Goal: Task Accomplishment & Management: Manage account settings

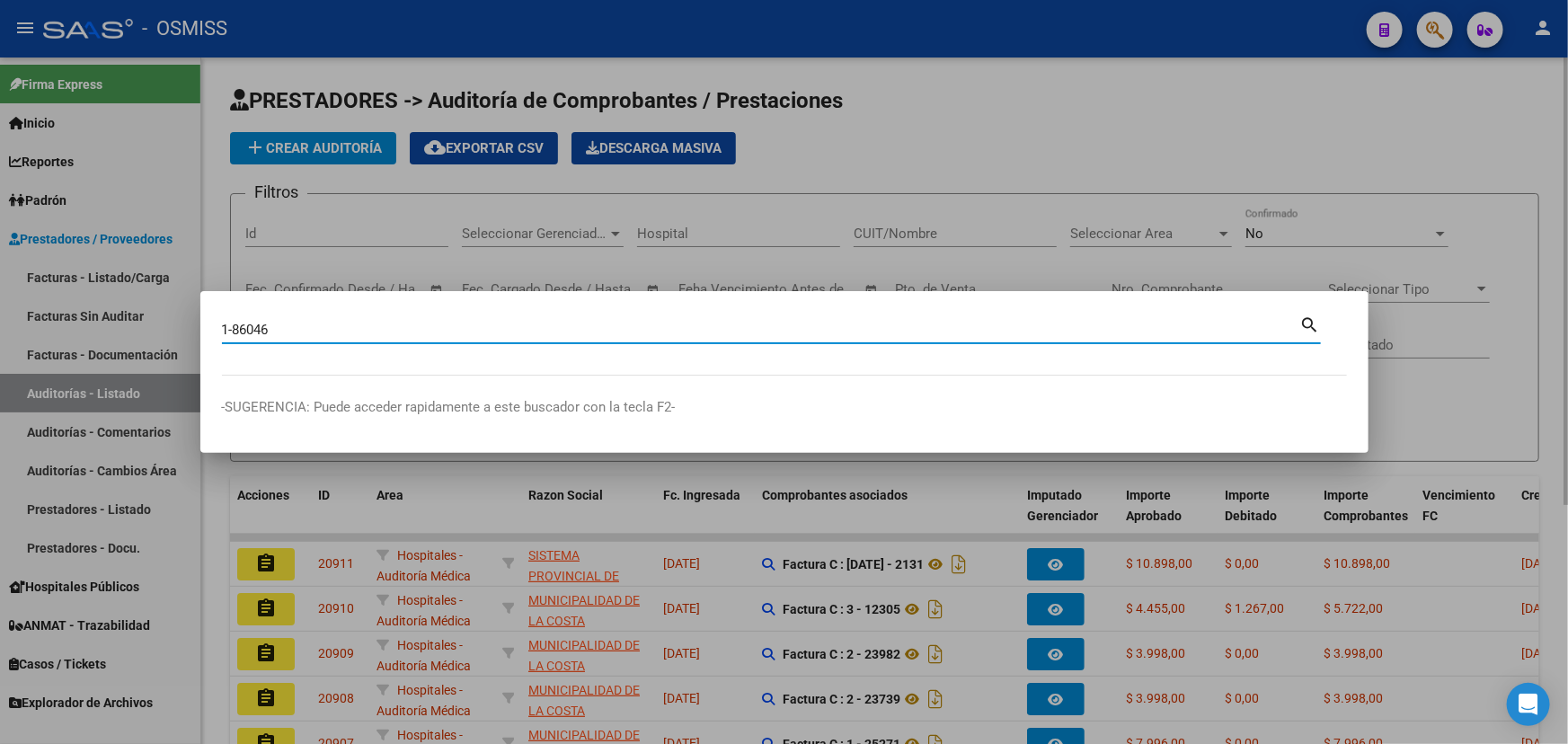
type input "1-86046"
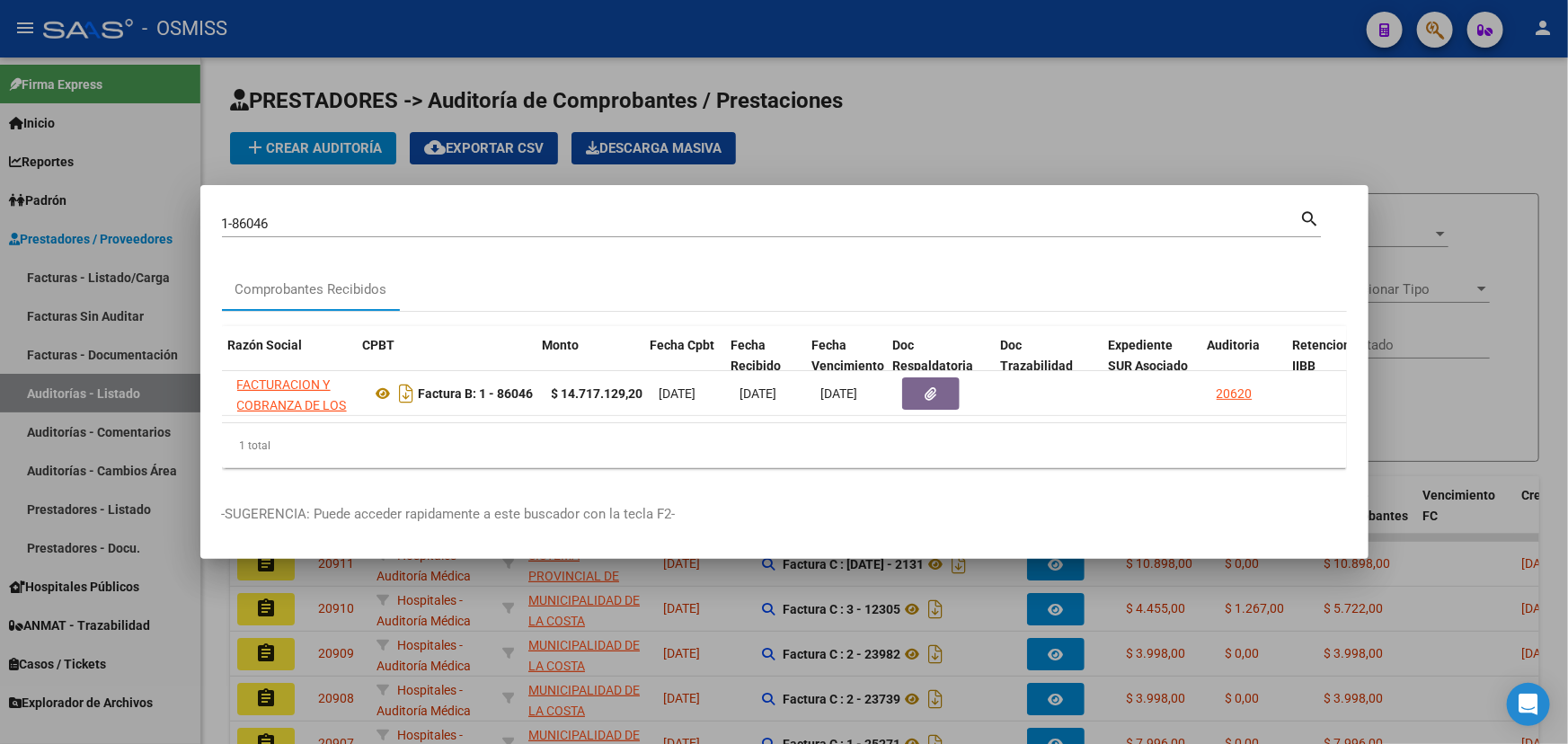
scroll to position [0, 462]
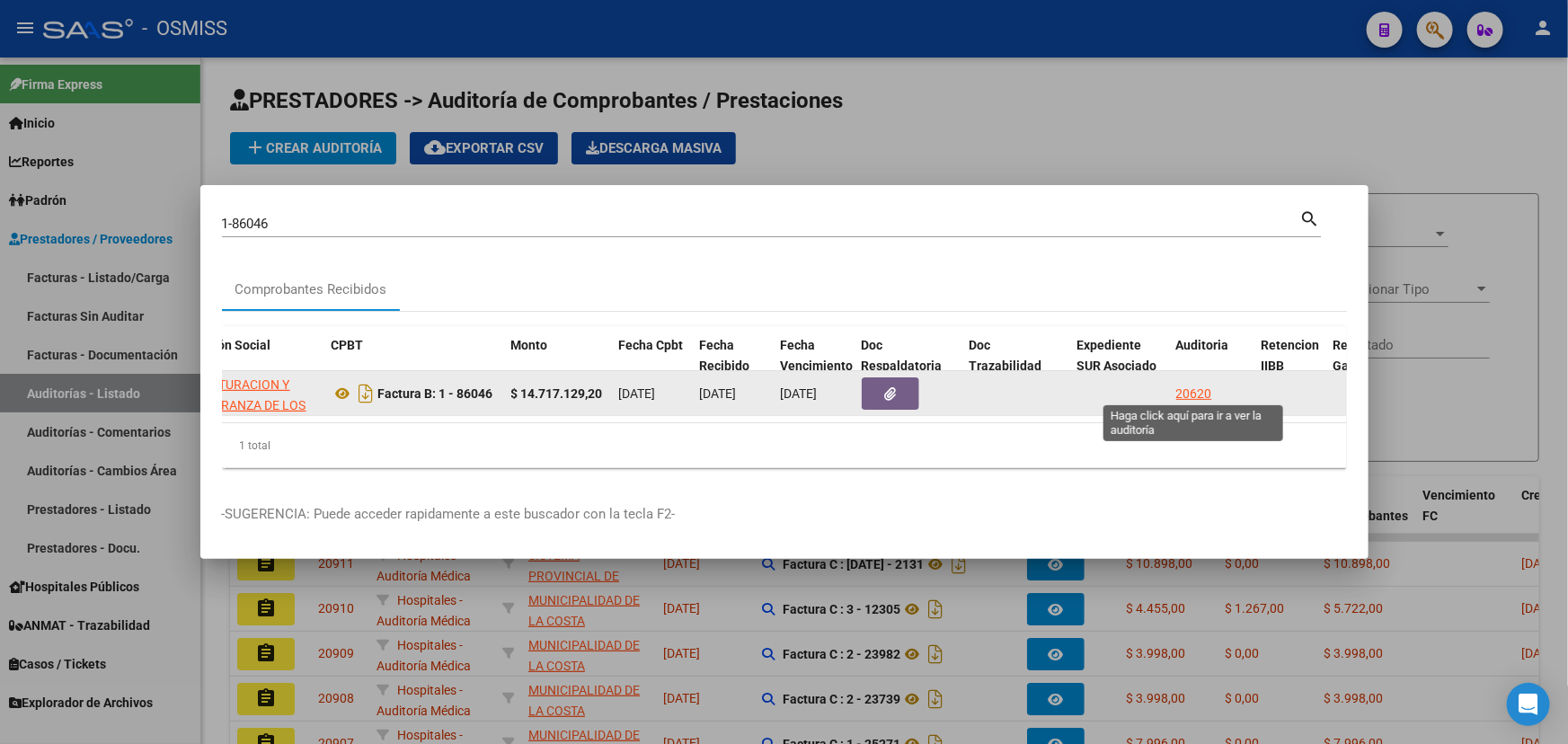
click at [1011, 388] on div "20620" at bounding box center [1193, 394] width 36 height 20
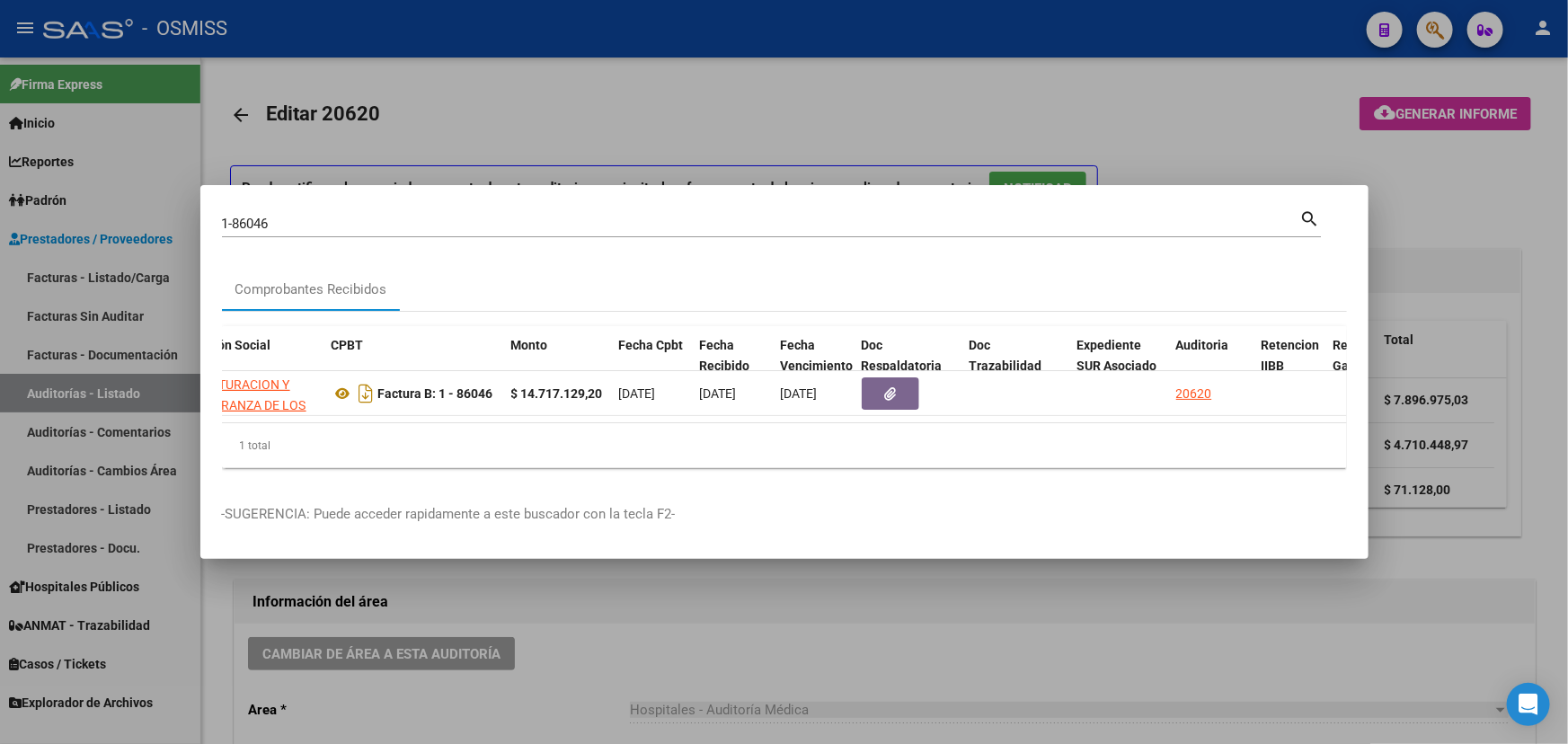
click at [609, 663] on div at bounding box center [784, 372] width 1568 height 744
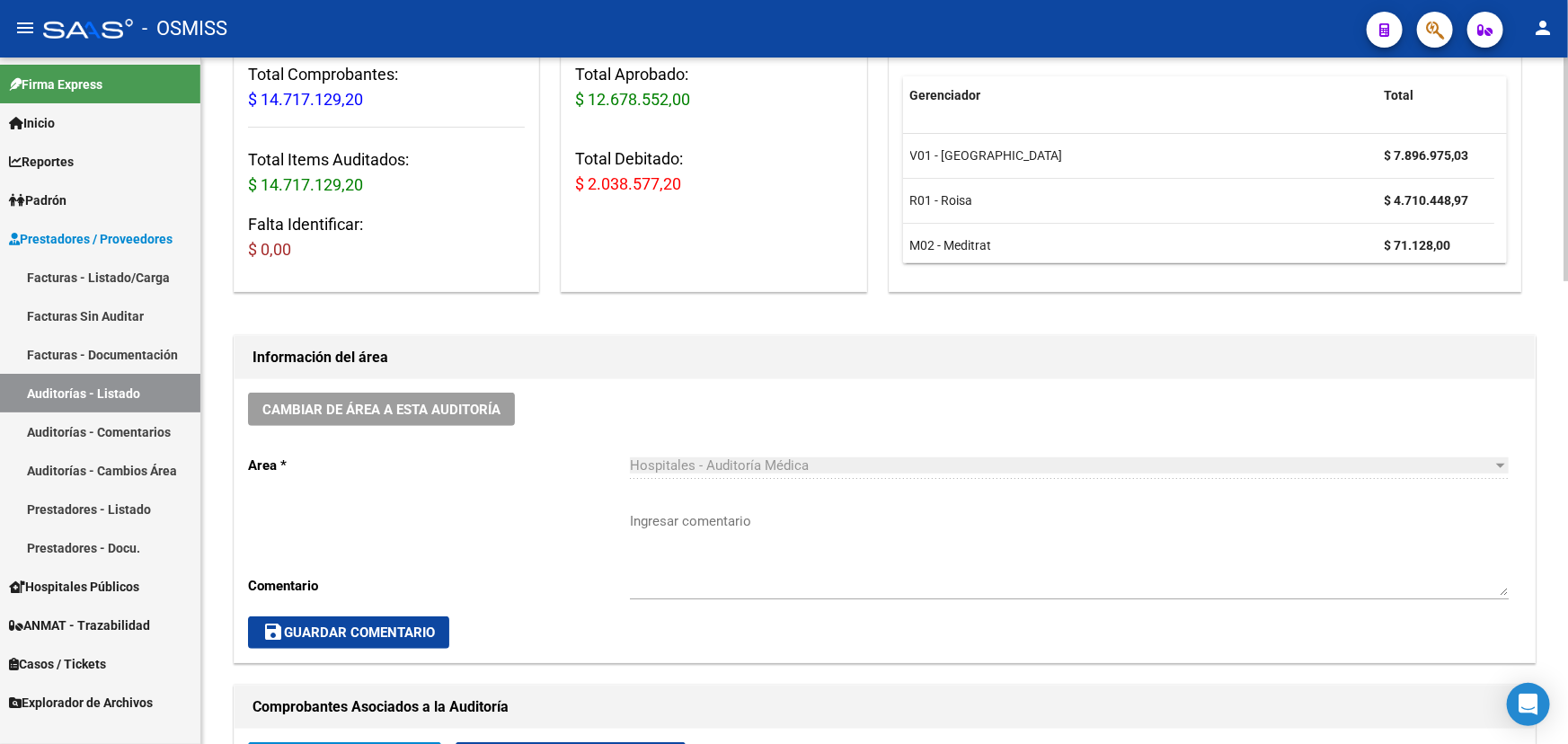
scroll to position [572, 0]
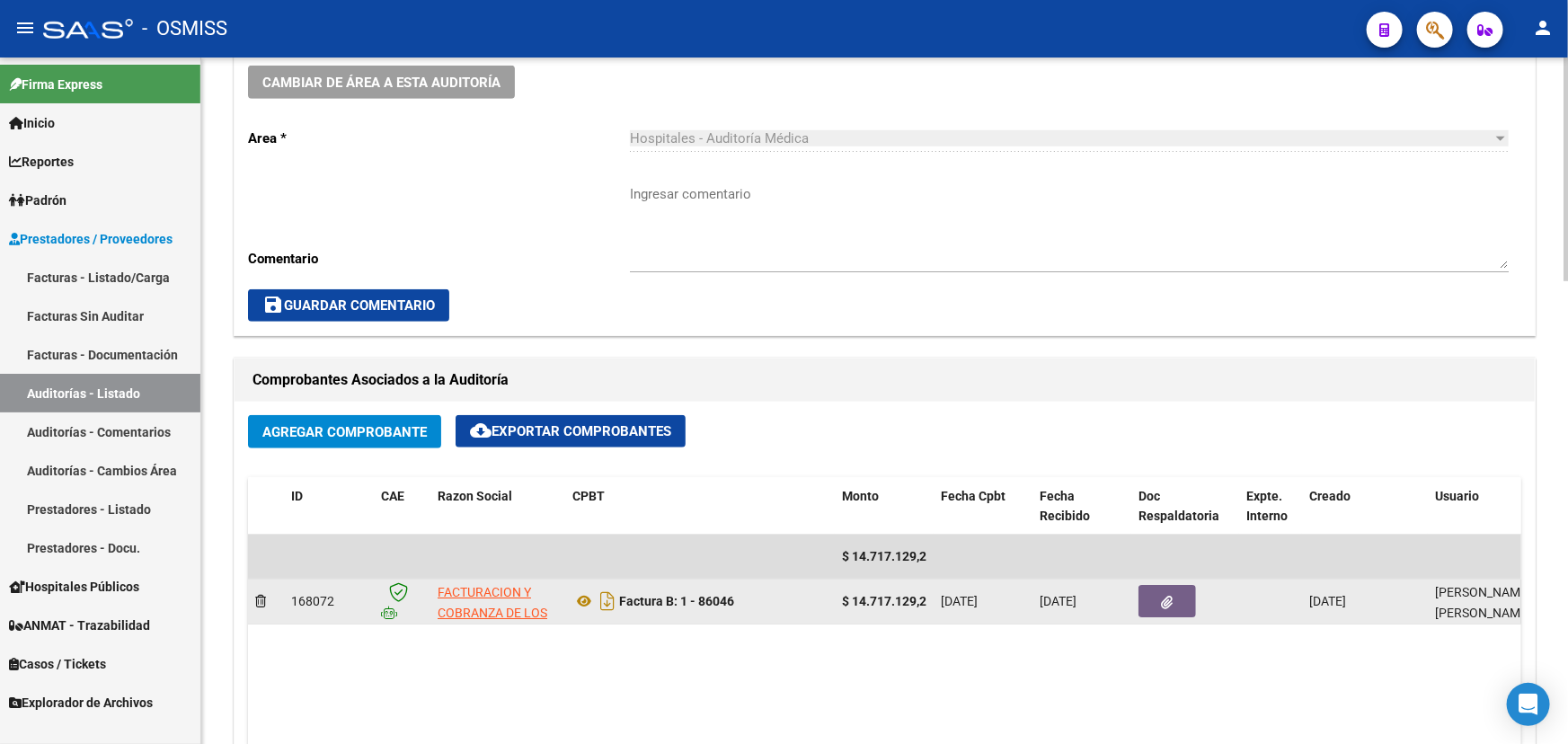
click at [1011, 599] on icon "button" at bounding box center [1167, 602] width 12 height 14
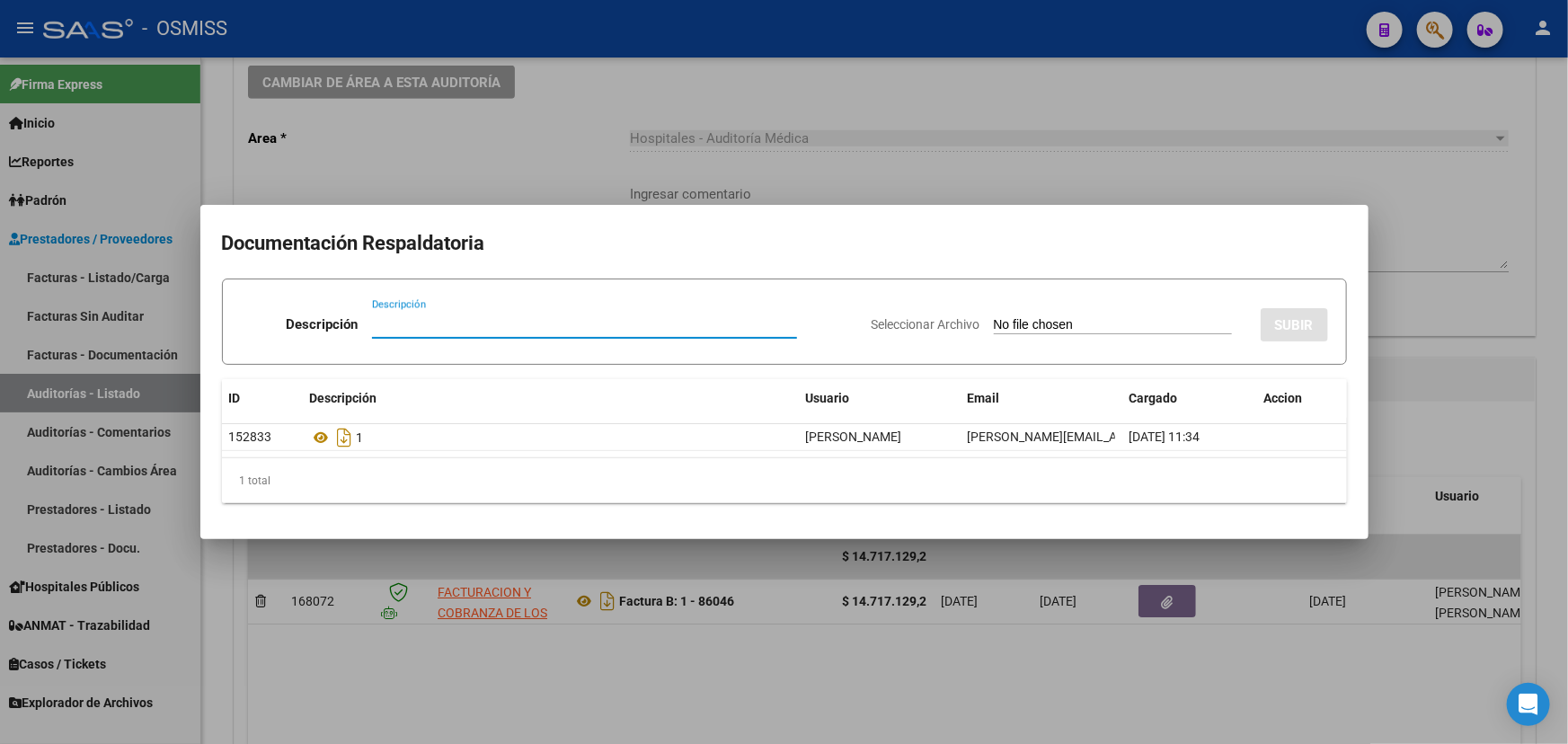
click at [389, 328] on input "Descripción" at bounding box center [585, 324] width 425 height 17
type input "M"
type input "NC AFI"
click at [872, 320] on span "Seleccionar Archivo" at bounding box center [926, 324] width 109 height 15
click at [993, 320] on input "Seleccionar Archivo" at bounding box center [1112, 325] width 238 height 17
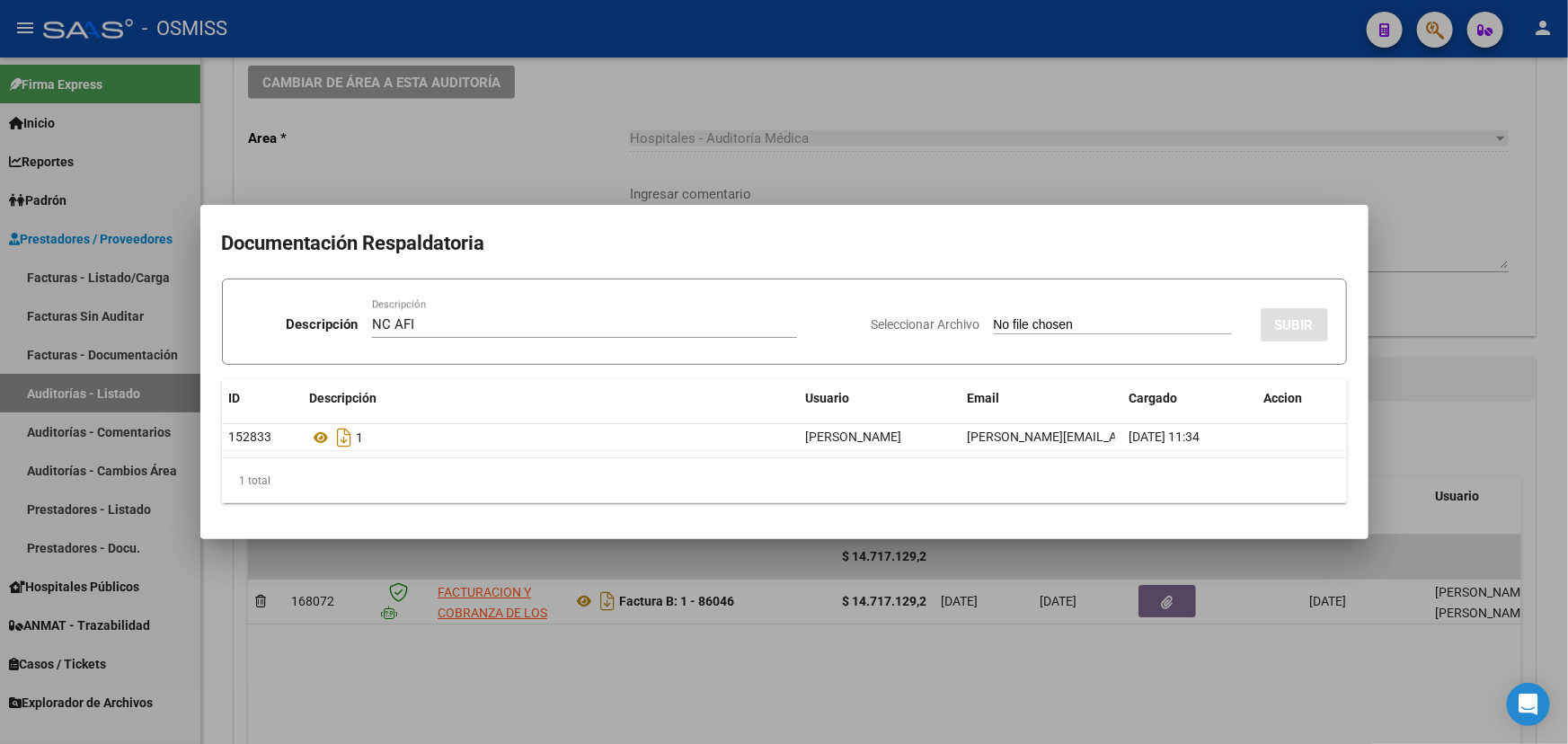
type input "C:\fakepath\ NC AFI FC. 1-86046.pdf"
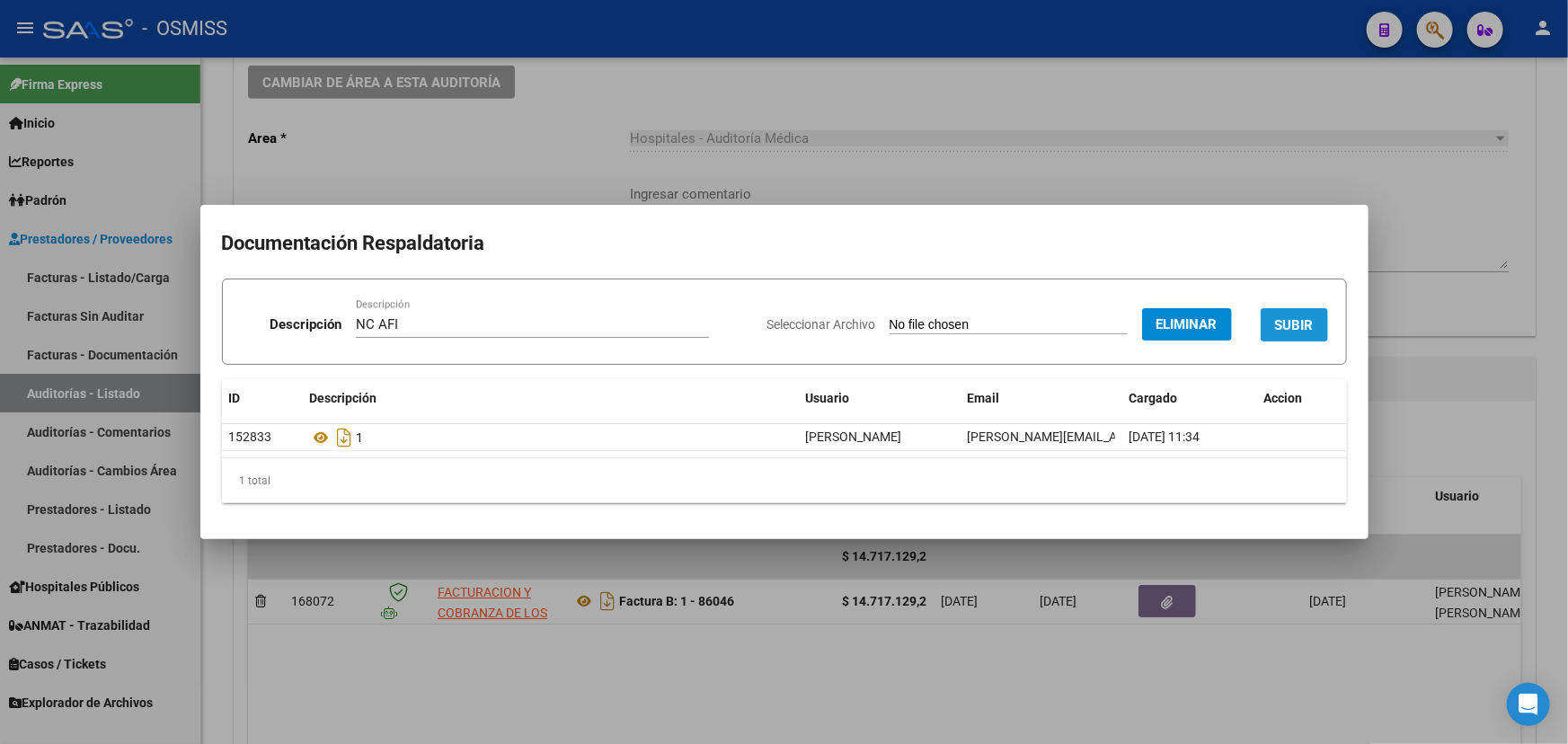
click at [1011, 322] on span "SUBIR" at bounding box center [1295, 325] width 39 height 17
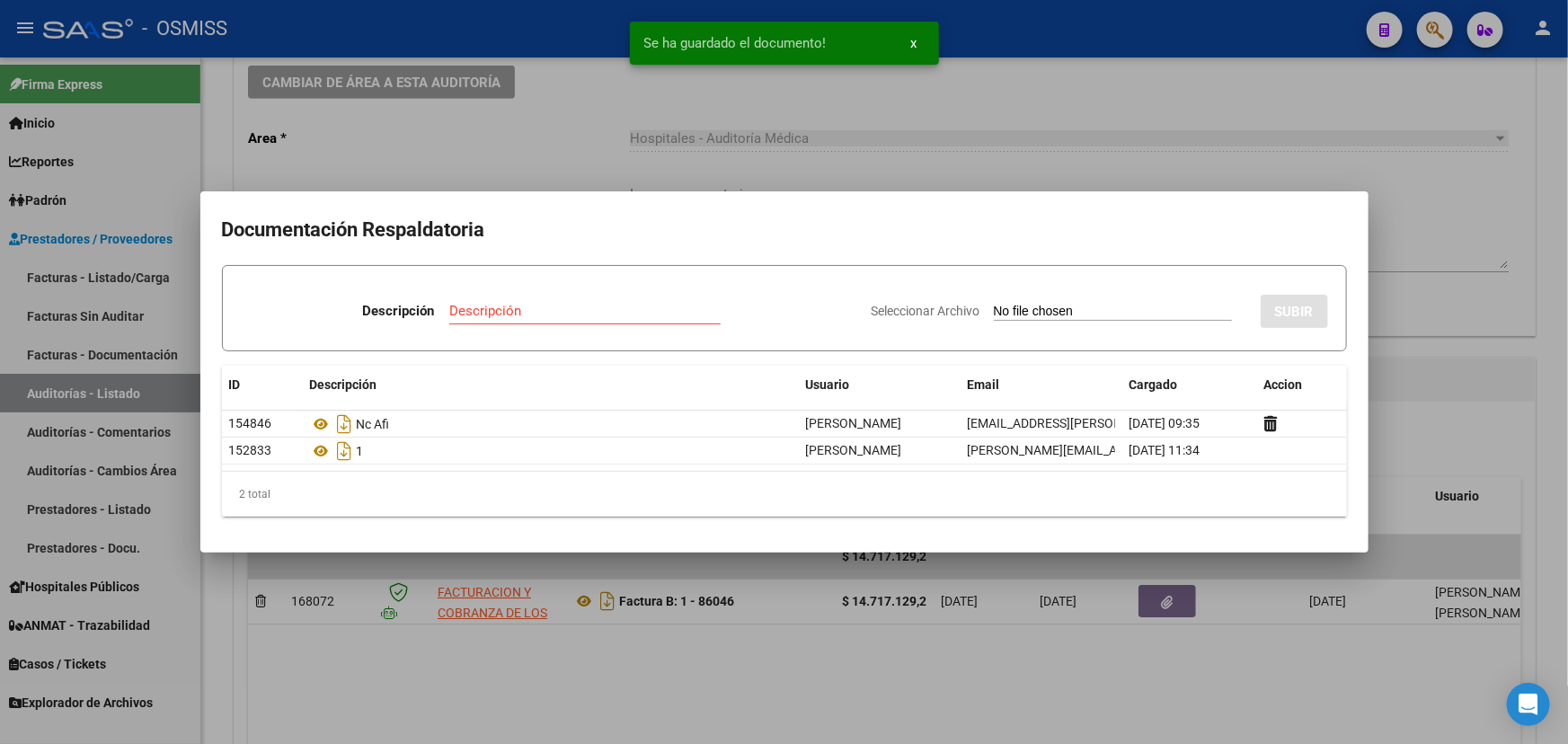
click at [481, 143] on div at bounding box center [784, 372] width 1568 height 744
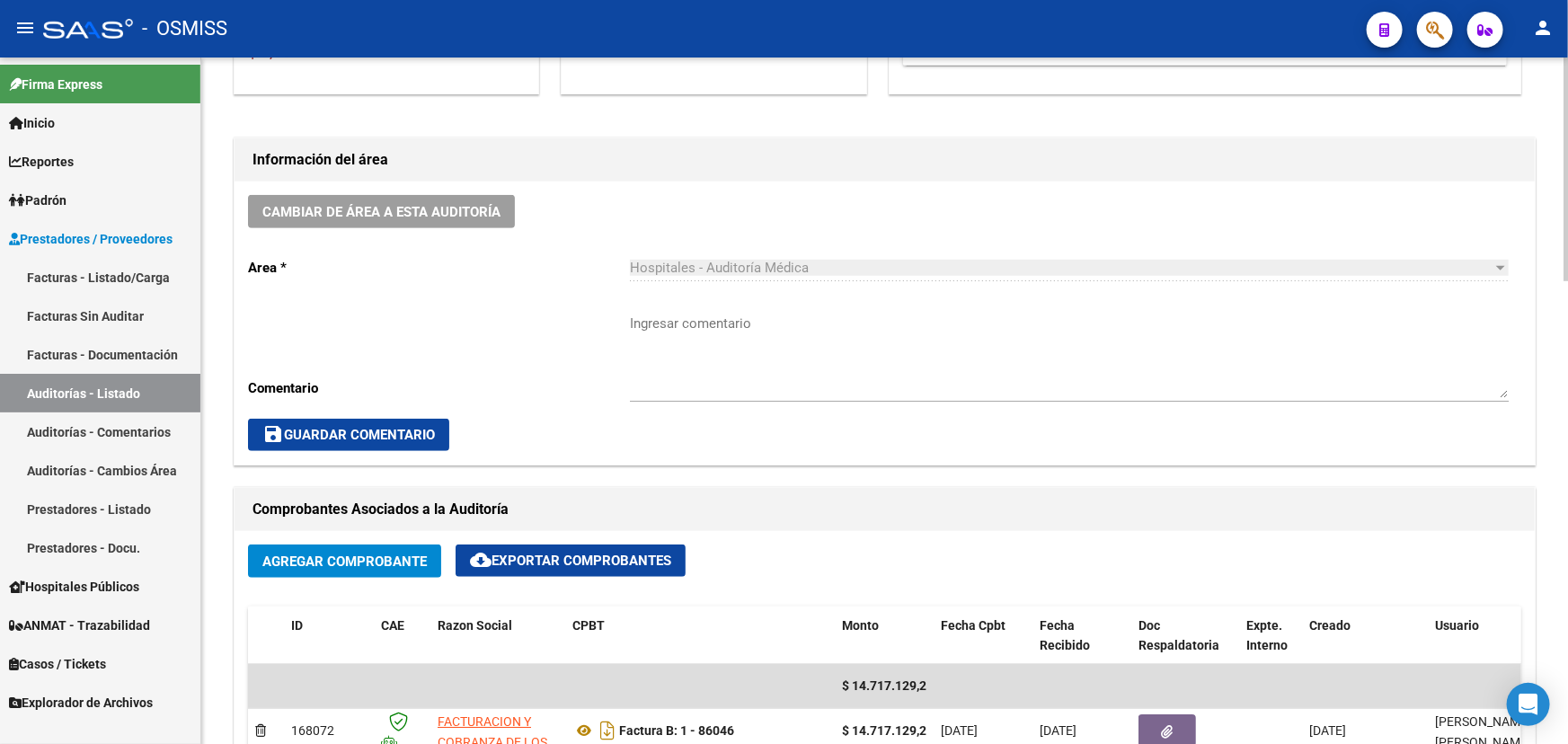
scroll to position [244, 0]
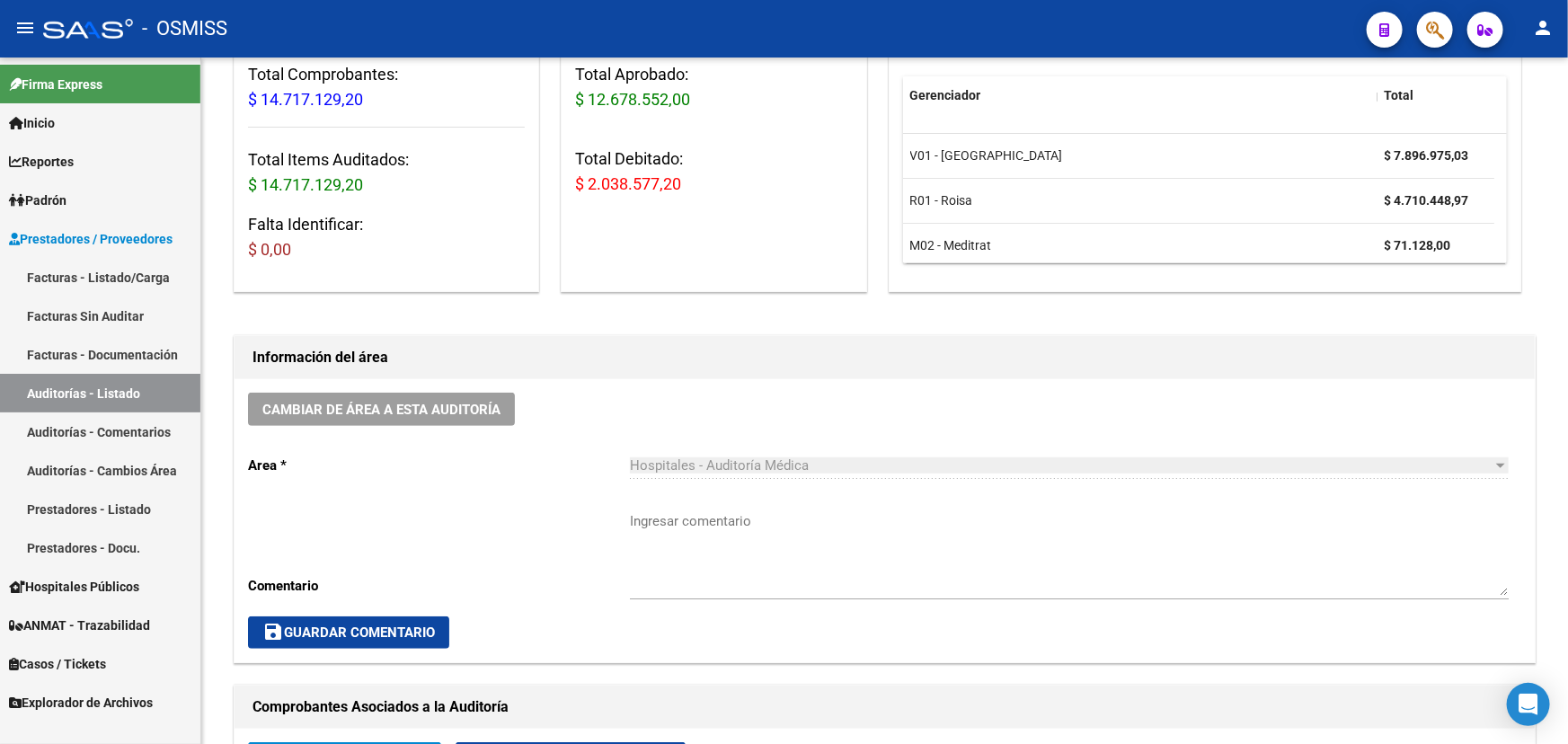
click at [63, 273] on link "Facturas - Listado/Carga" at bounding box center [100, 277] width 201 height 39
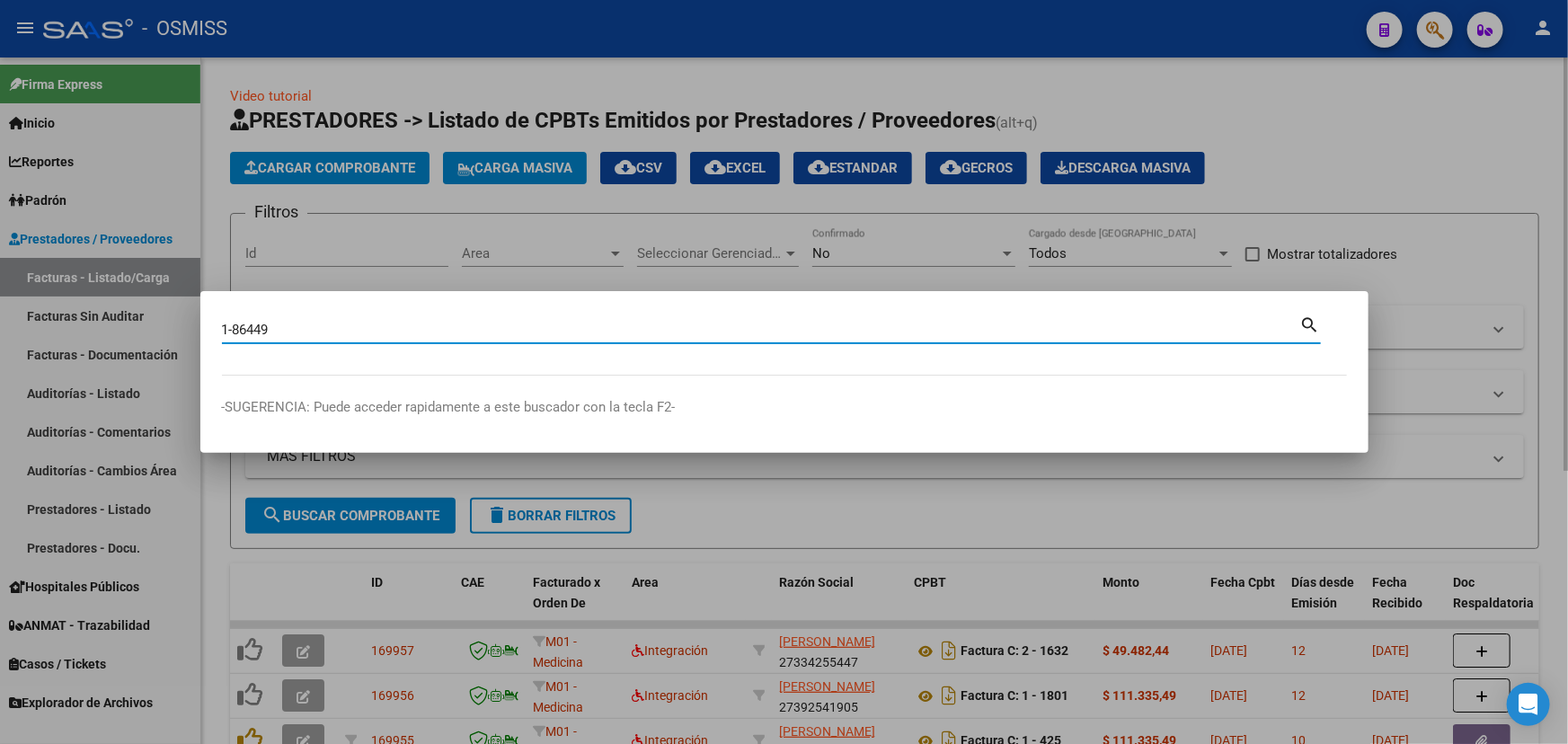
type input "1-86449"
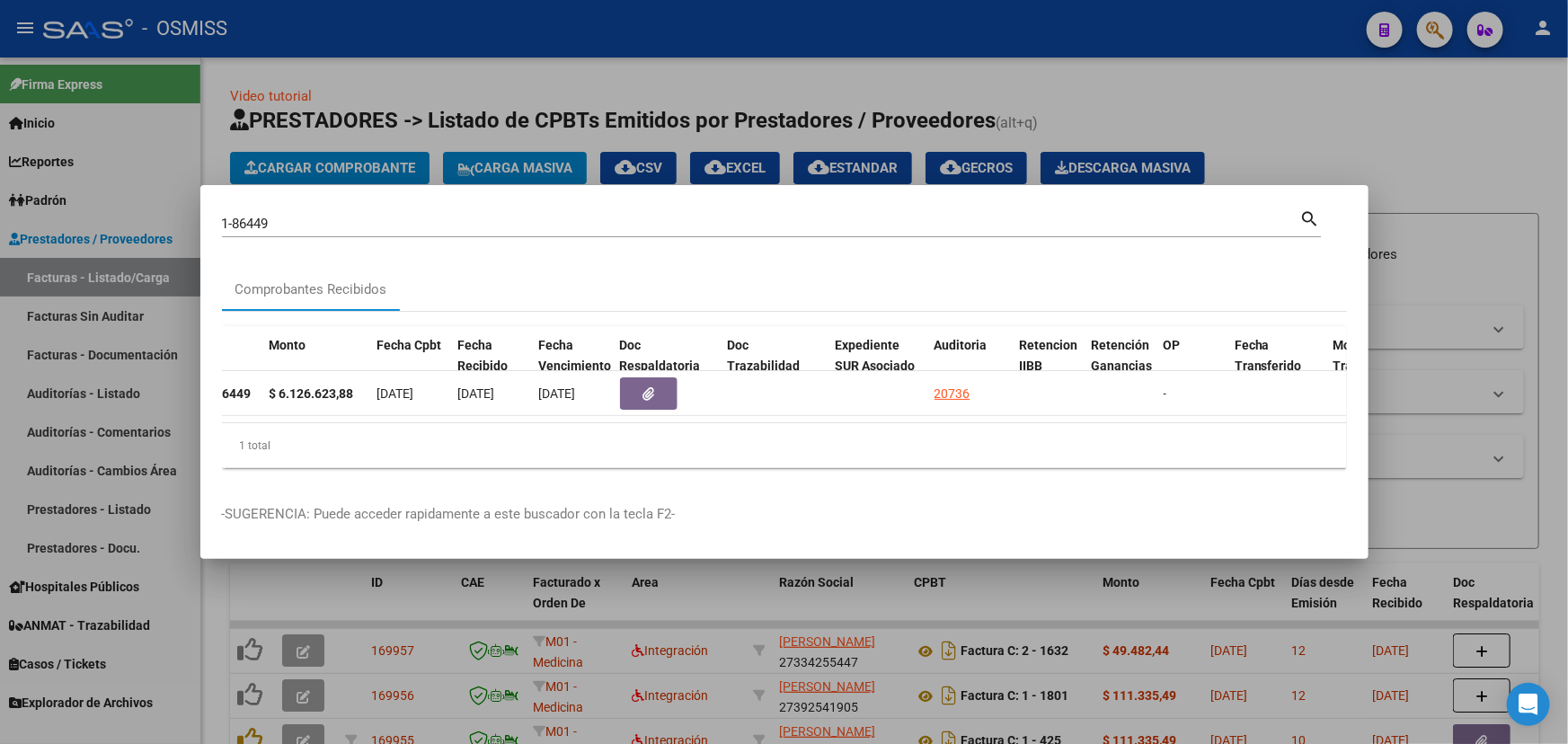
scroll to position [0, 802]
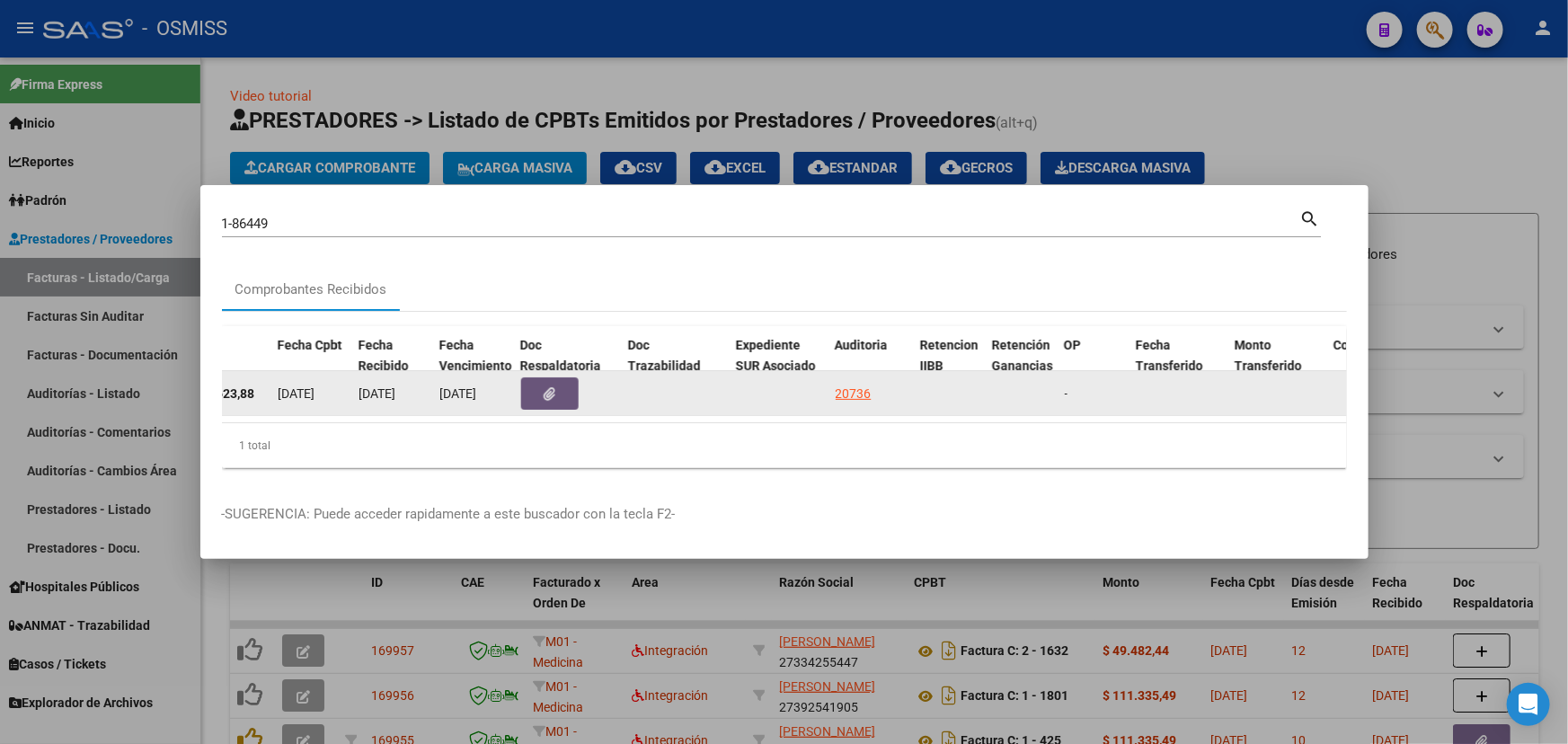
click at [540, 386] on button "button" at bounding box center [550, 393] width 57 height 32
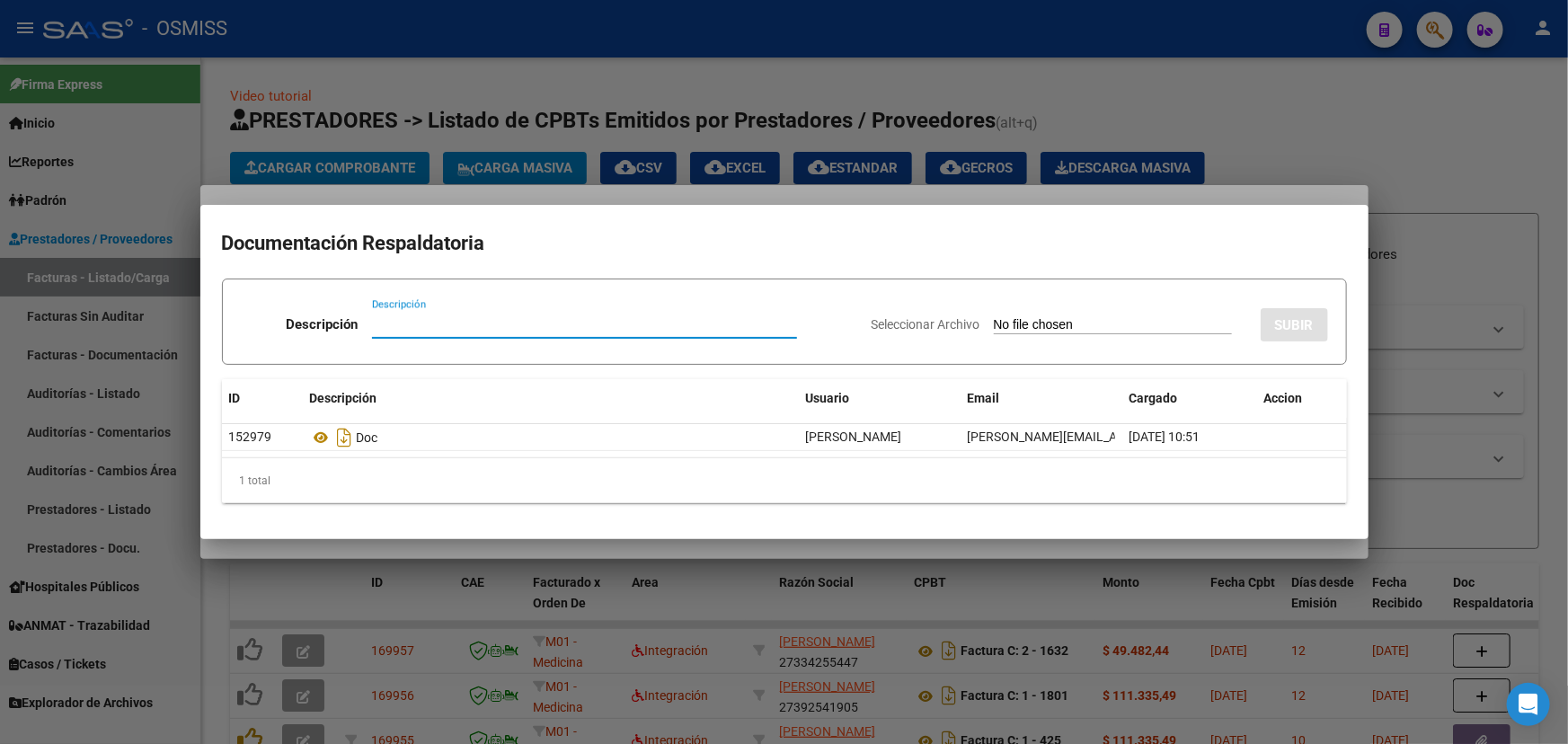
click at [414, 323] on input "Descripción" at bounding box center [585, 324] width 425 height 17
type input "NC -DISCREPANCIAS"
click at [924, 315] on div "Seleccionar Archivo SUBIR" at bounding box center [1100, 321] width 457 height 55
click at [898, 325] on span "Seleccionar Archivo" at bounding box center [926, 324] width 109 height 15
click at [993, 325] on input "Seleccionar Archivo" at bounding box center [1112, 325] width 238 height 17
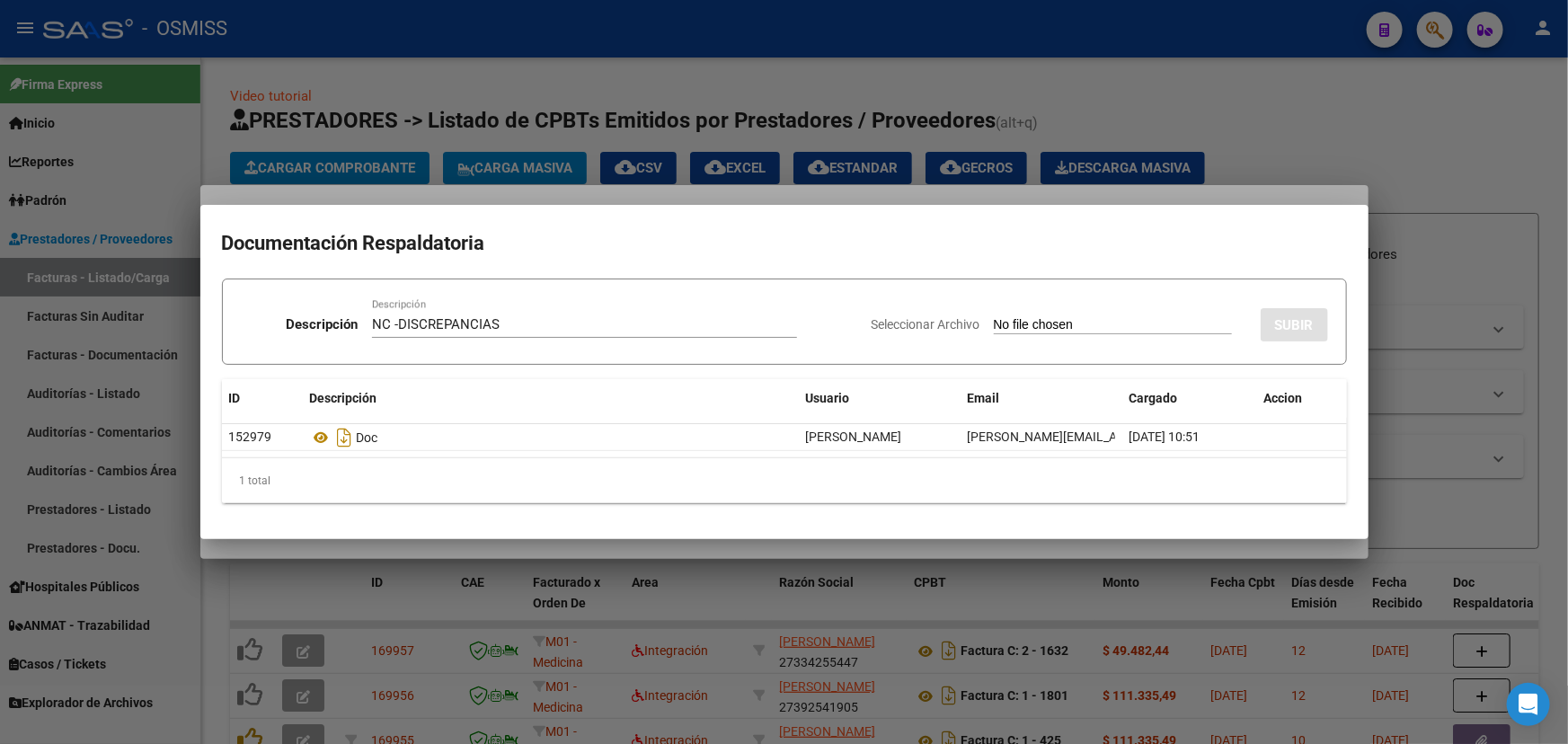
type input "C:\fakepath\ NC-DISCREPANCIAS FC. 1-86449.pdf"
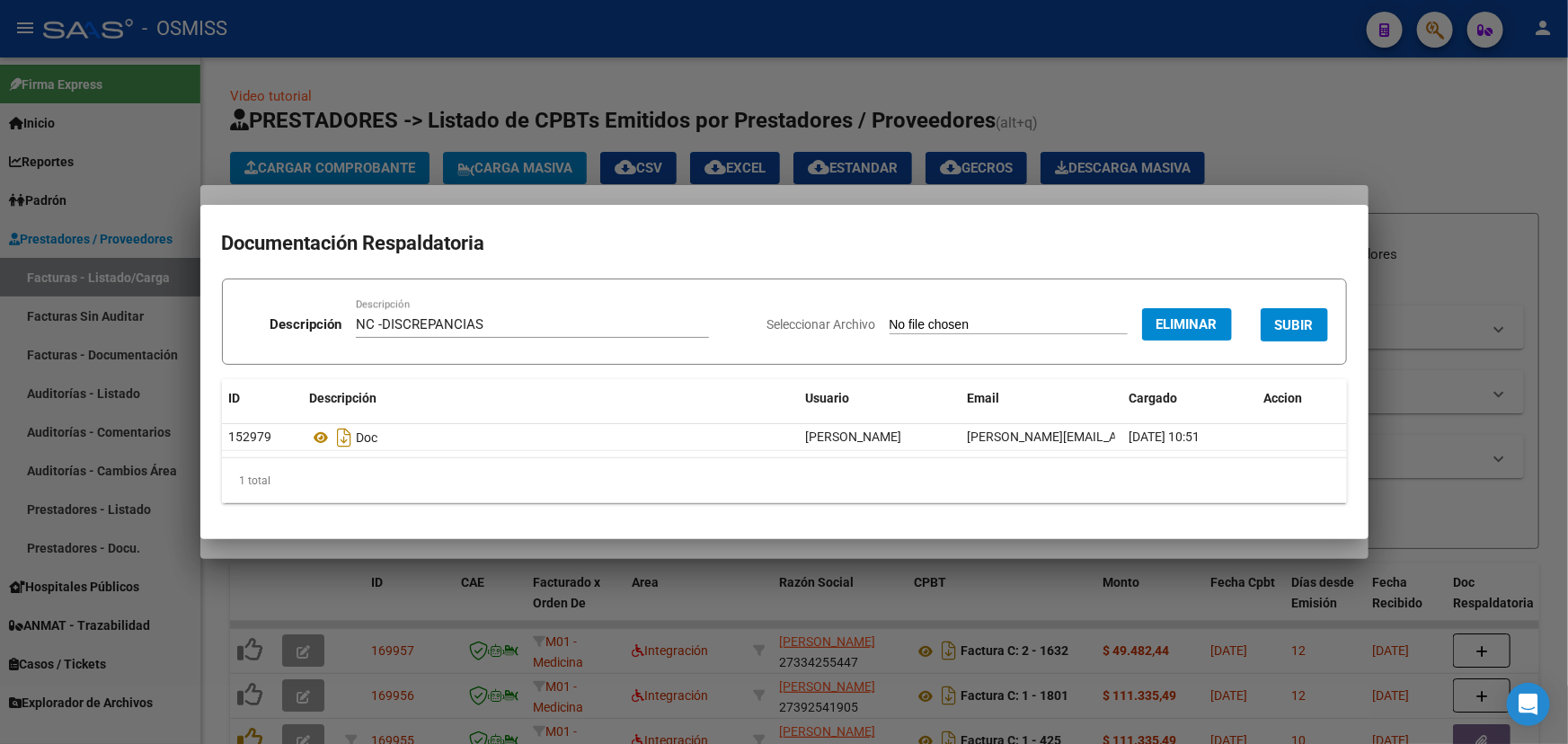
click at [1011, 322] on span "SUBIR" at bounding box center [1295, 325] width 39 height 17
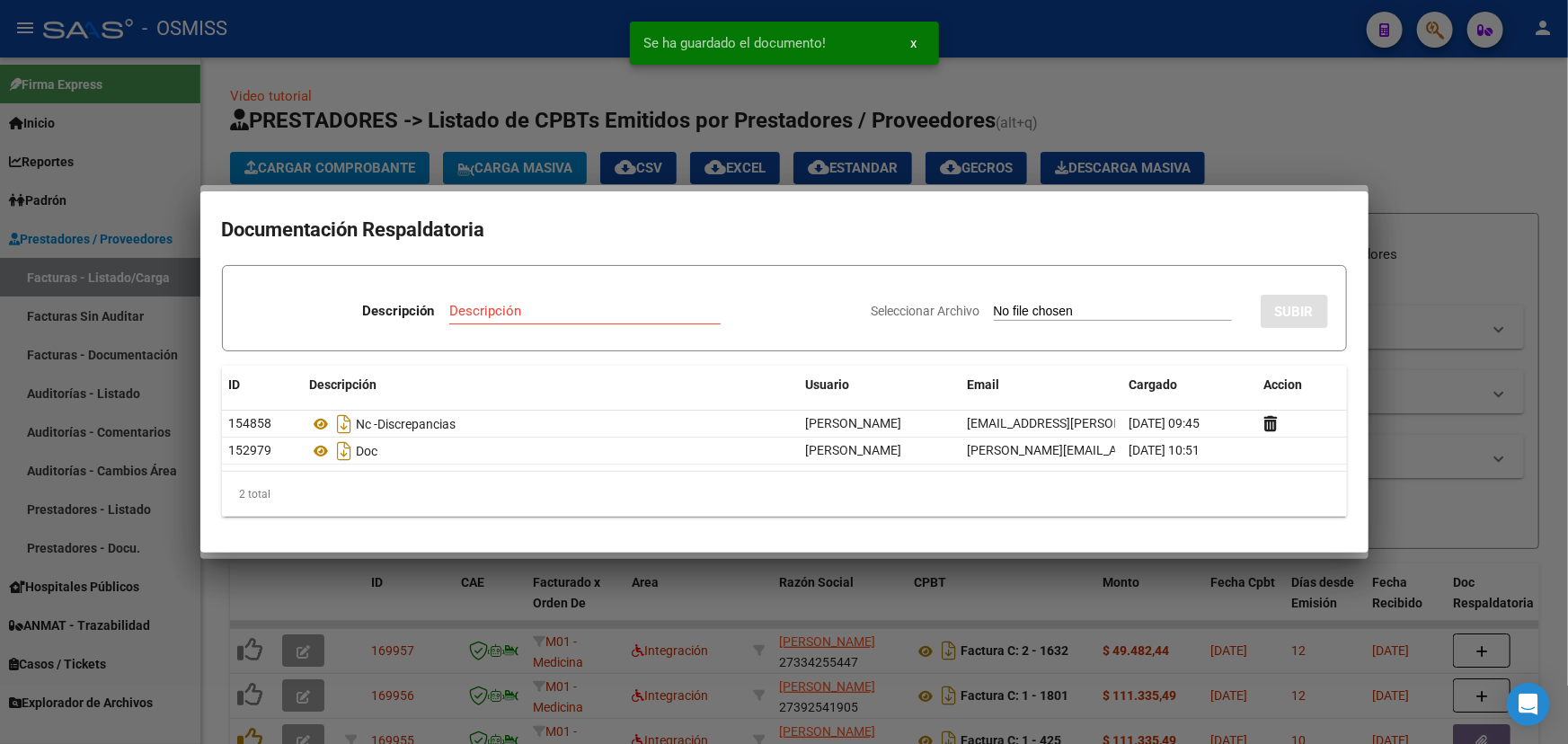
click at [1011, 134] on div at bounding box center [784, 372] width 1568 height 744
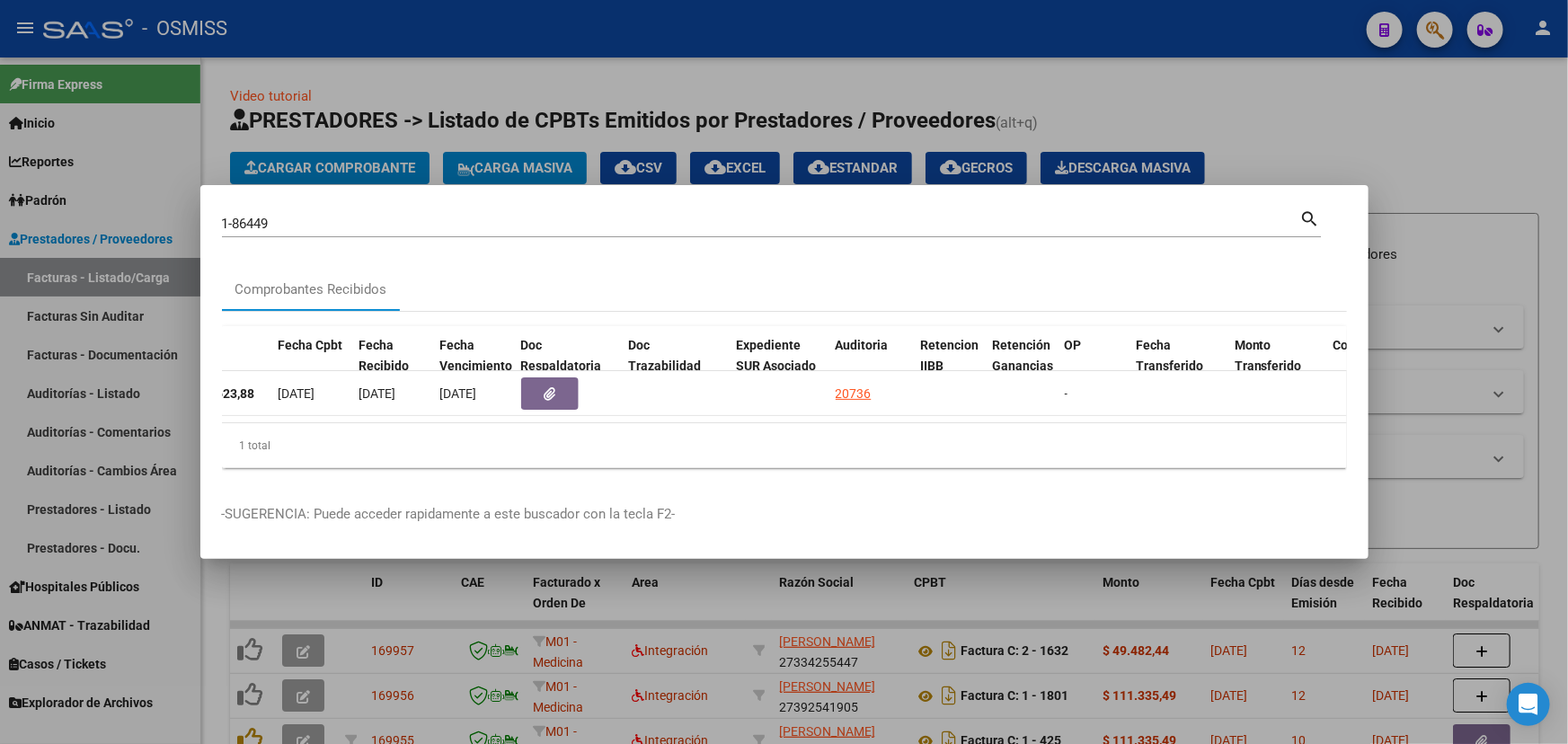
click at [1011, 122] on div at bounding box center [784, 372] width 1568 height 744
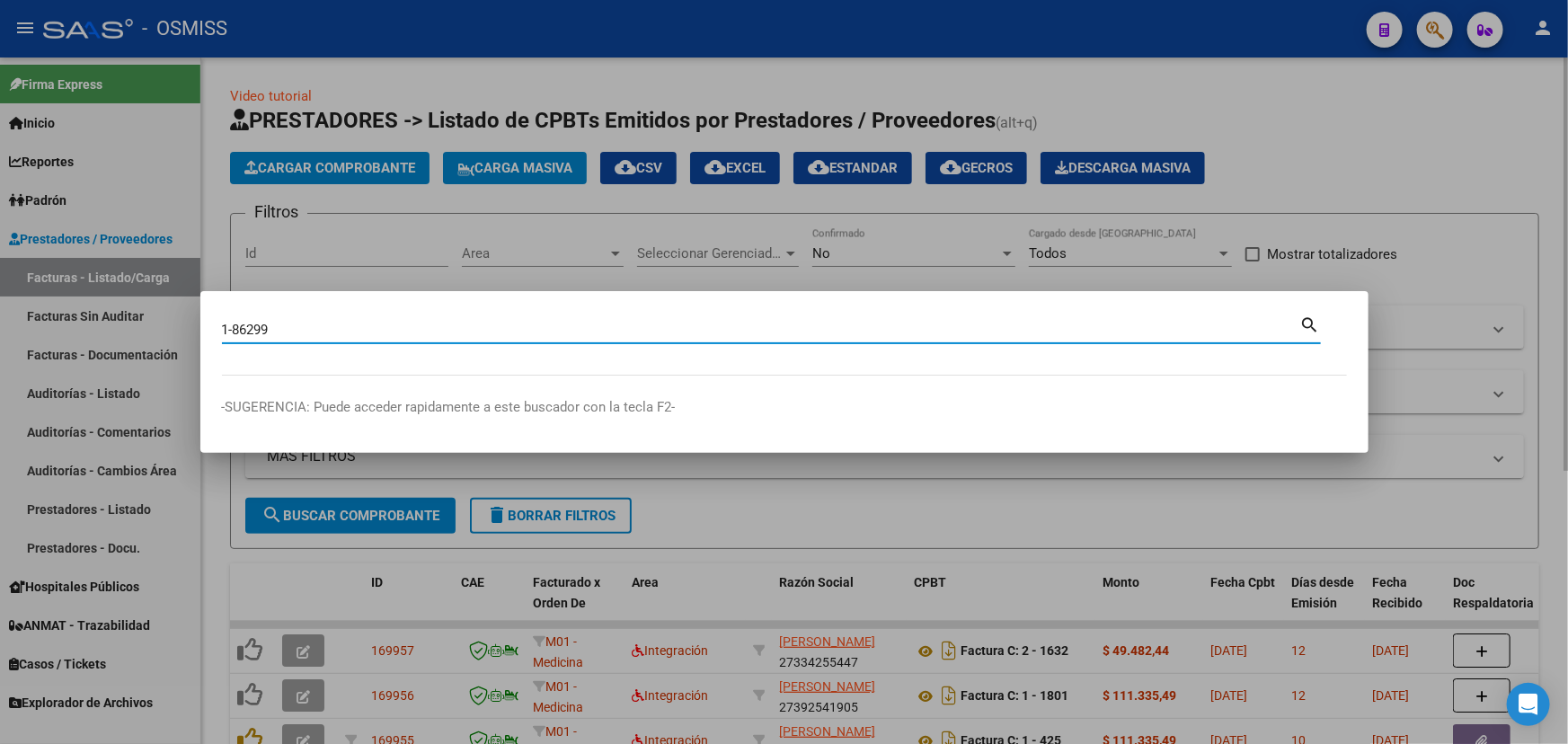
type input "1-86299"
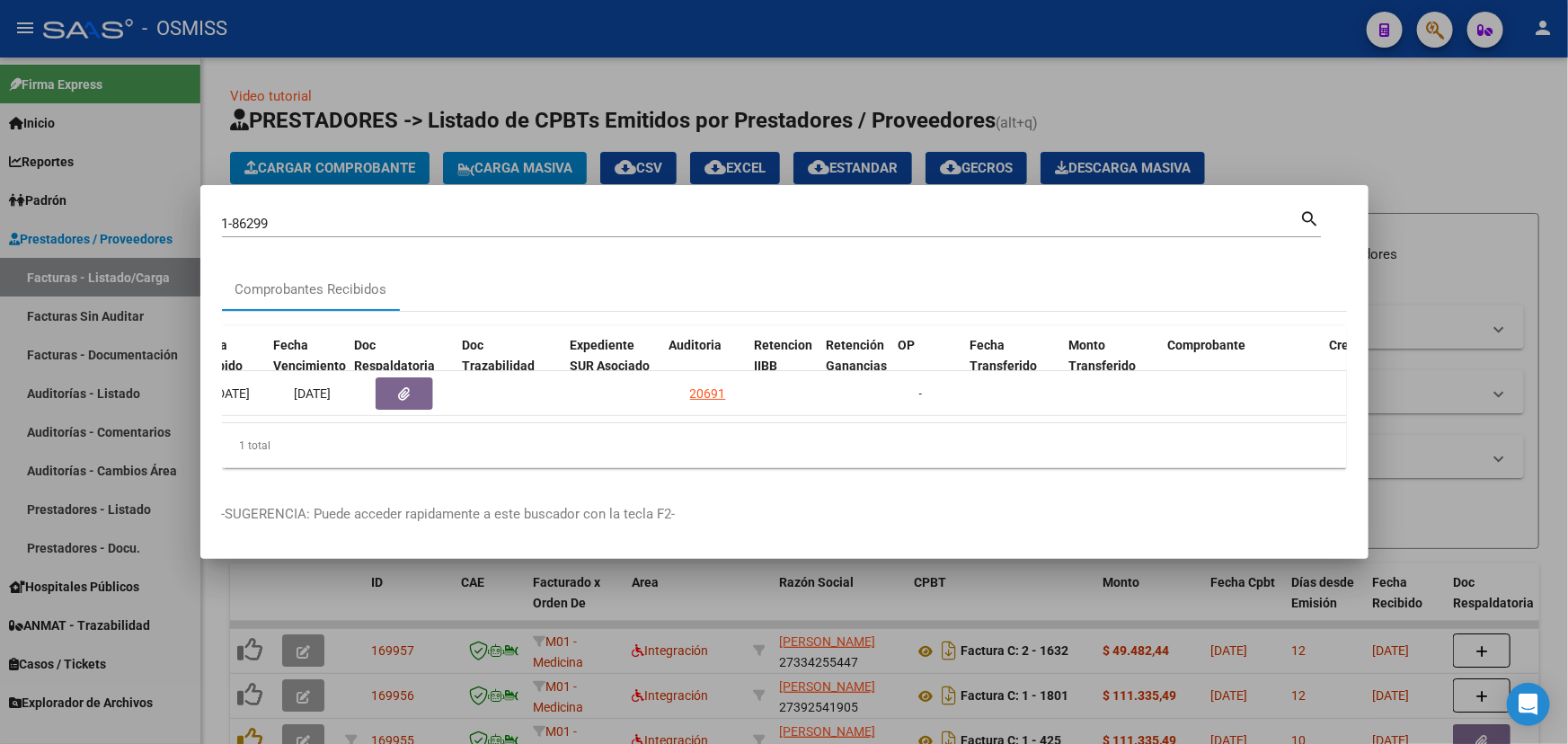
scroll to position [0, 969]
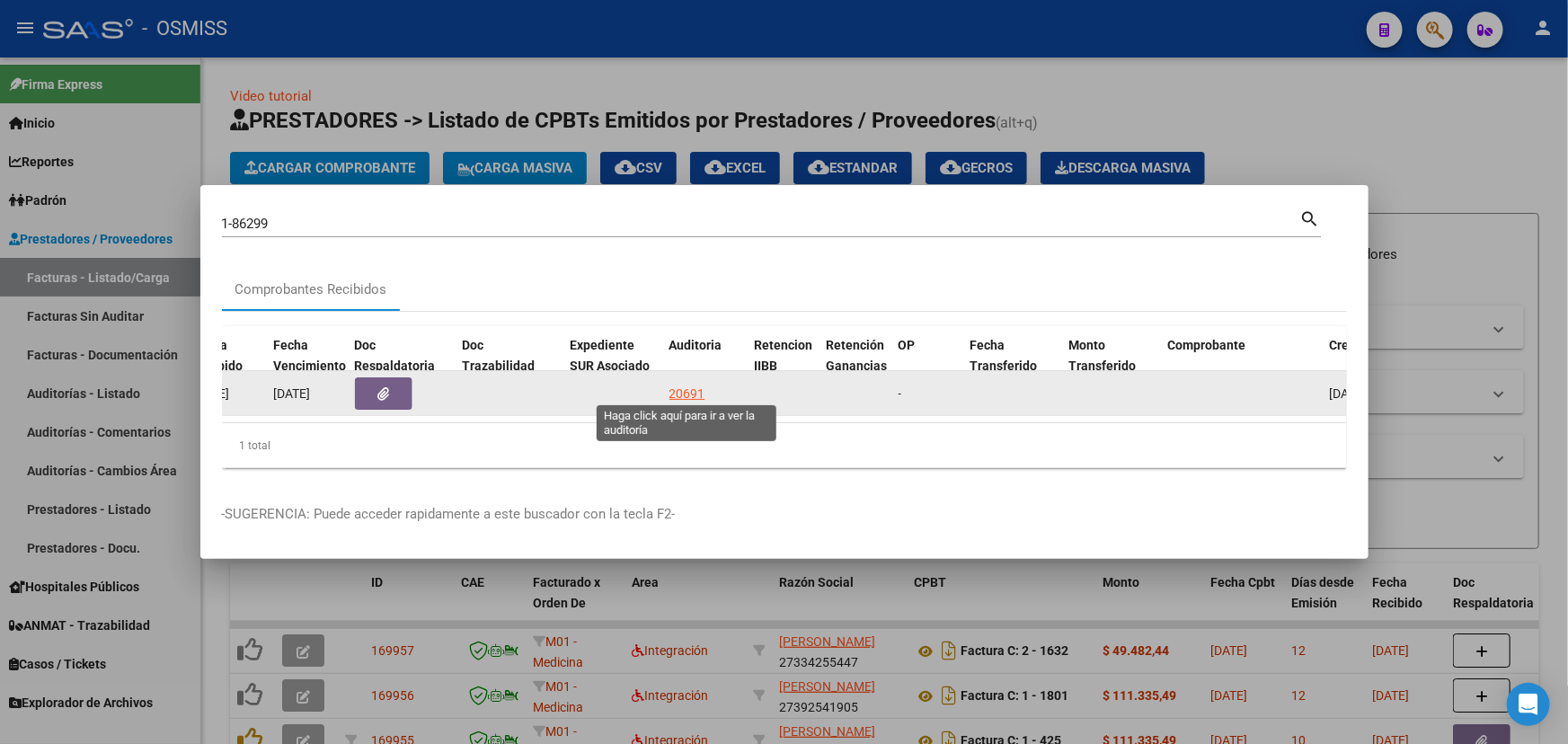
click at [692, 384] on div "20691" at bounding box center [687, 394] width 36 height 20
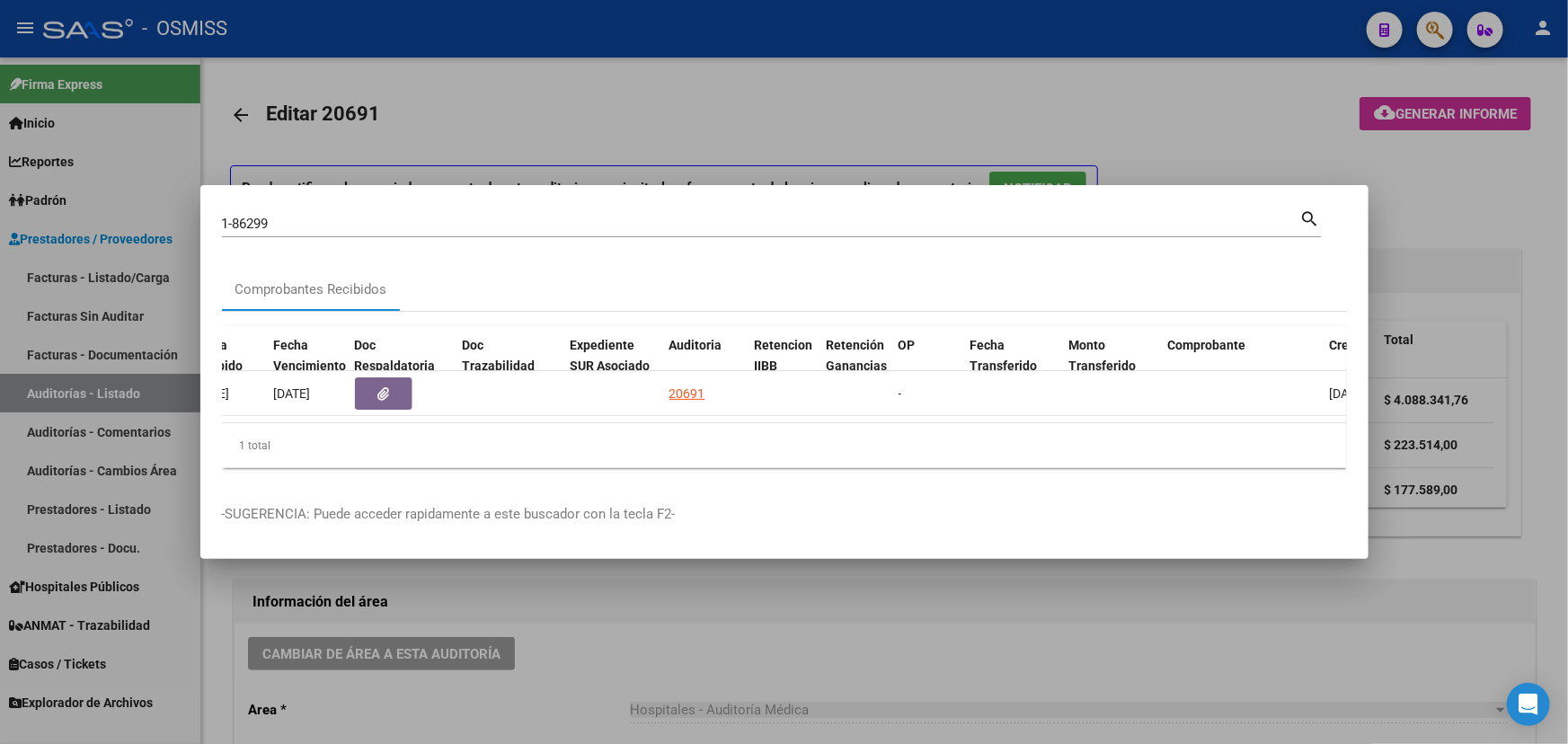
click at [630, 623] on div at bounding box center [784, 372] width 1568 height 744
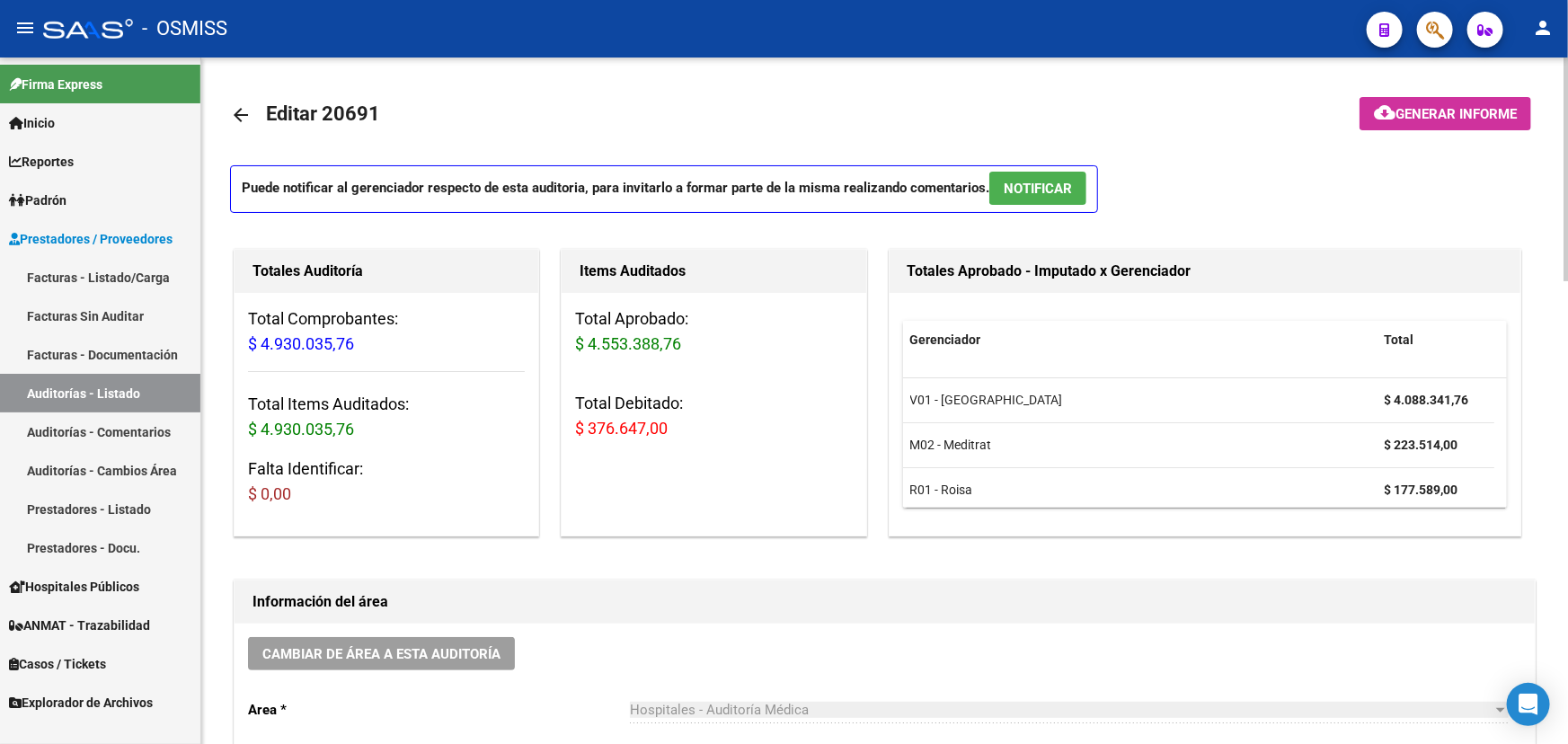
click at [242, 113] on mat-icon "arrow_back" at bounding box center [240, 114] width 21 height 21
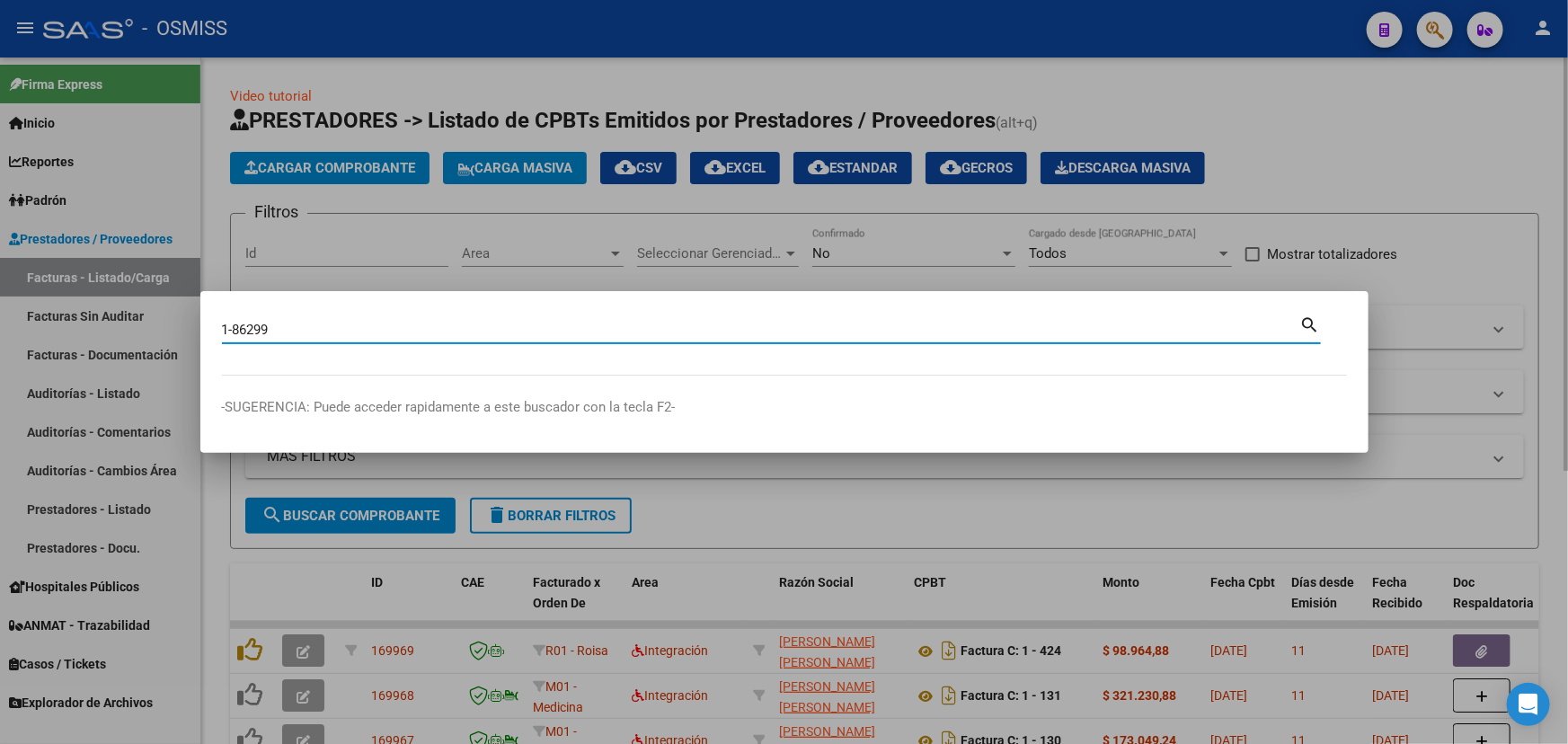
type input "1-86299"
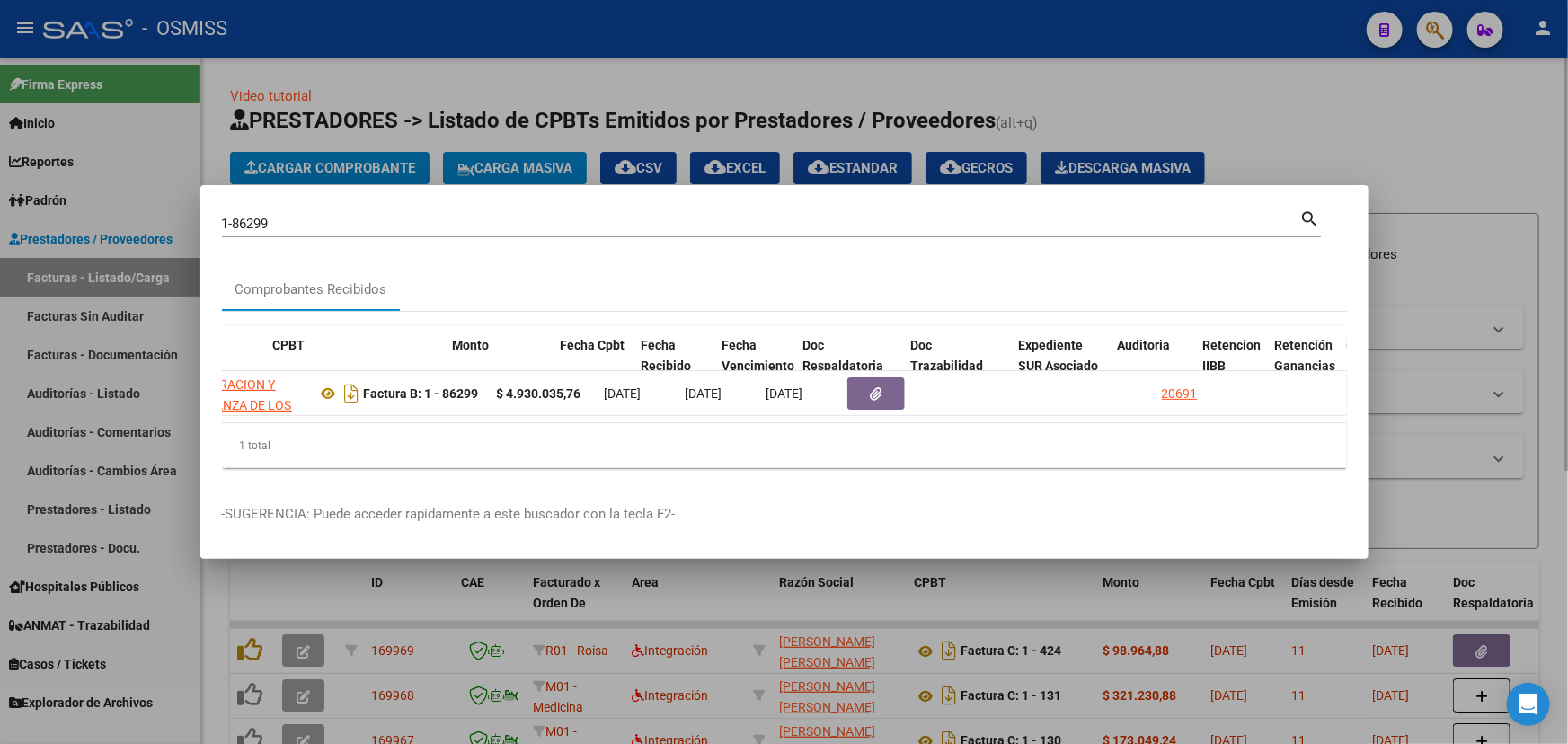
scroll to position [0, 762]
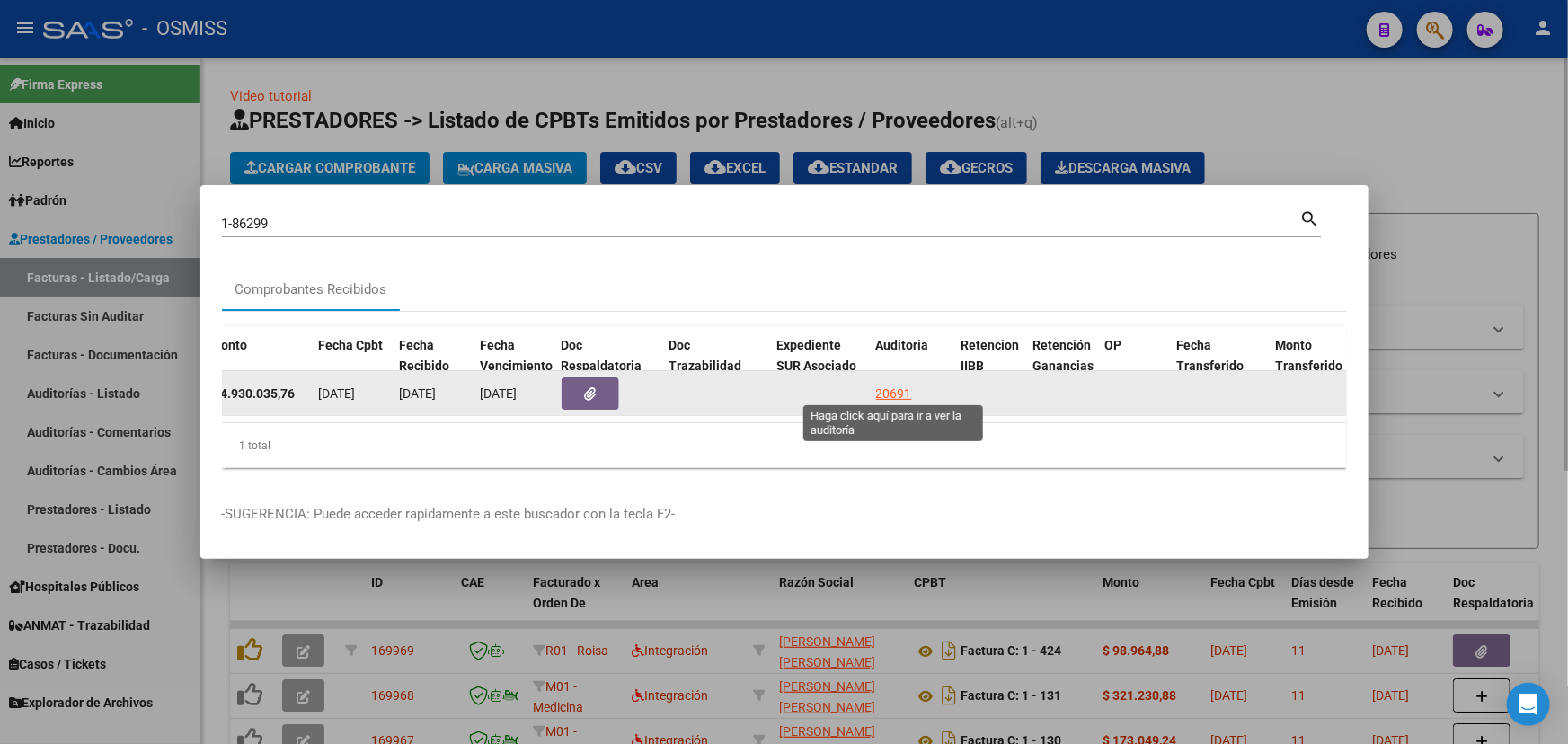
click at [889, 385] on div "20691" at bounding box center [893, 394] width 36 height 20
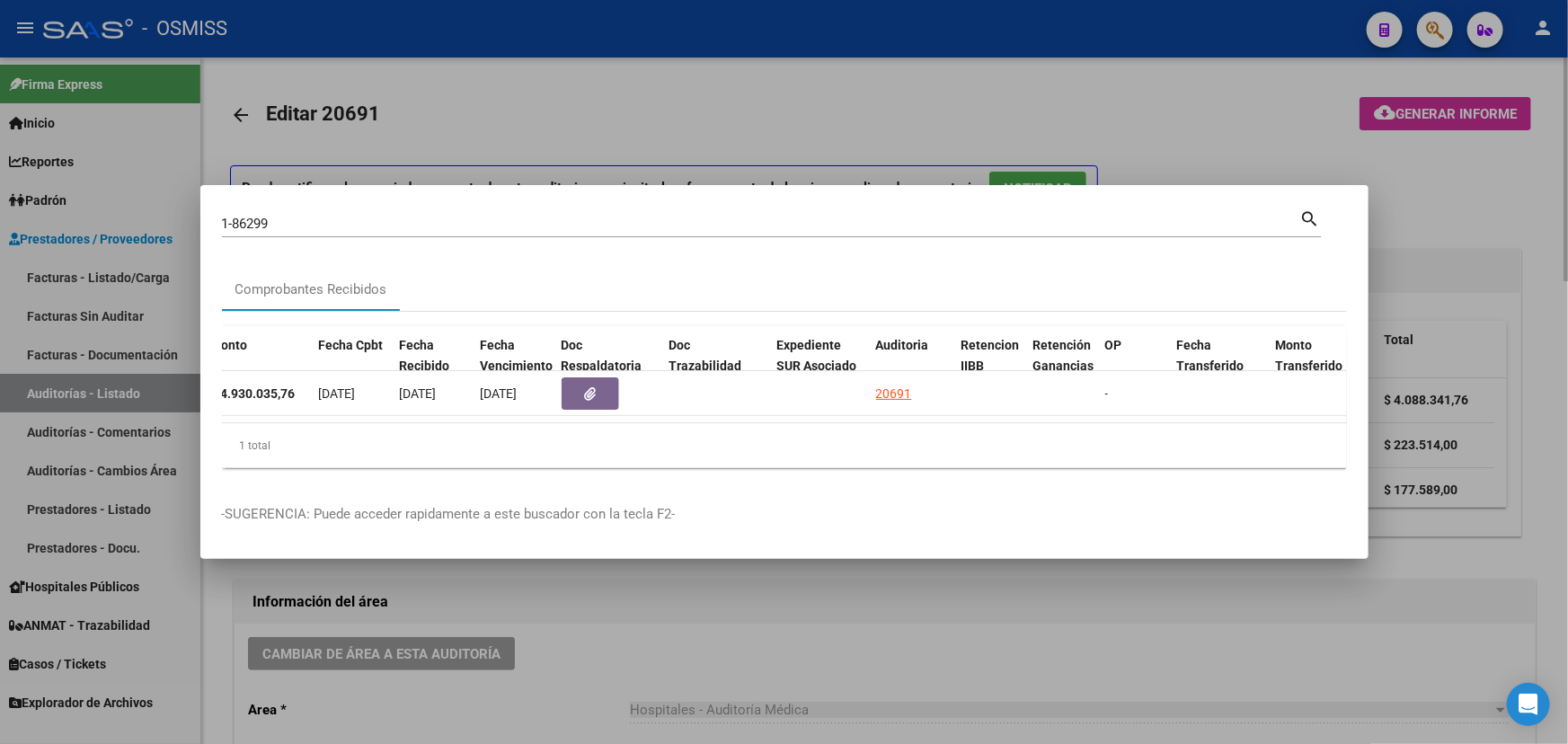
click at [697, 624] on div at bounding box center [784, 372] width 1568 height 744
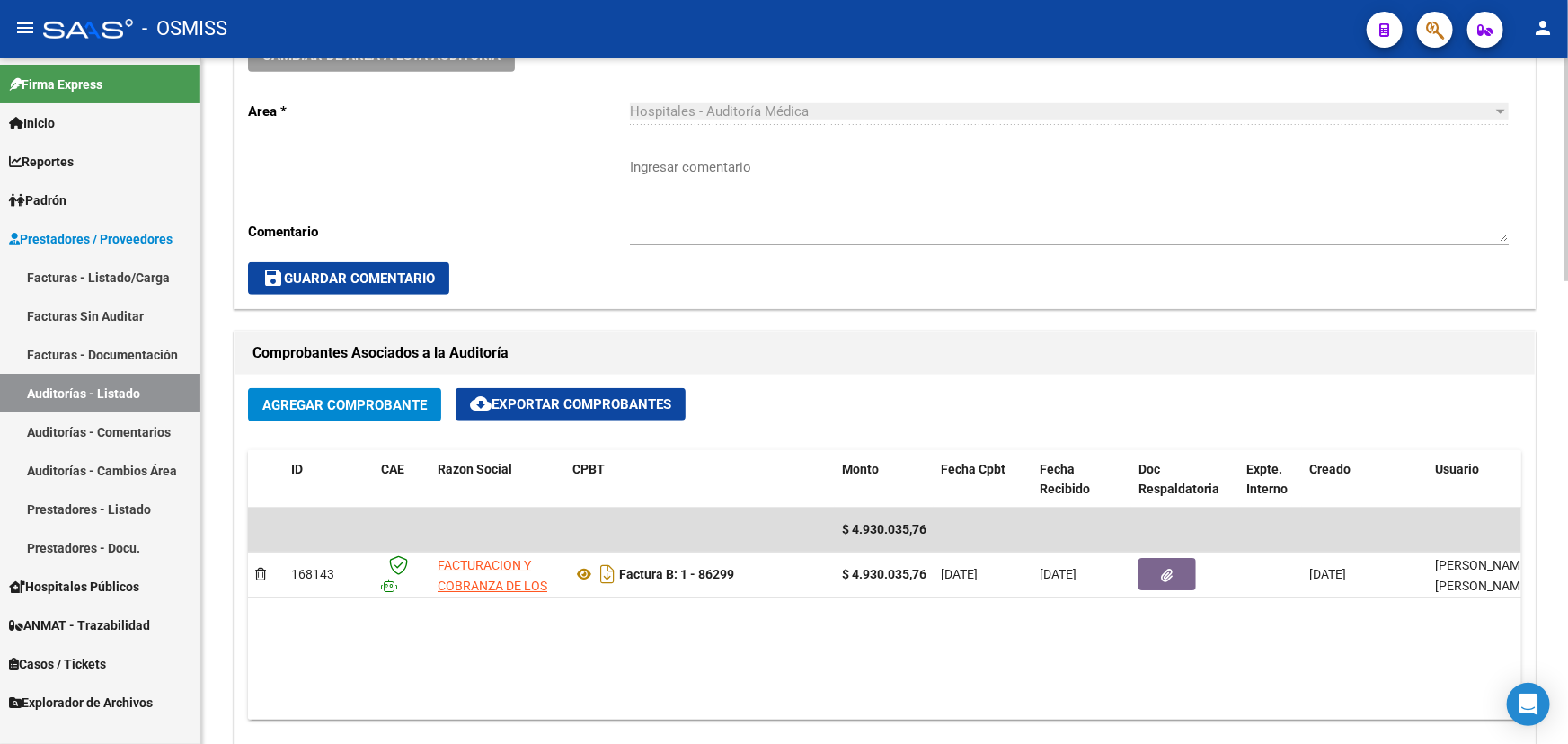
scroll to position [653, 0]
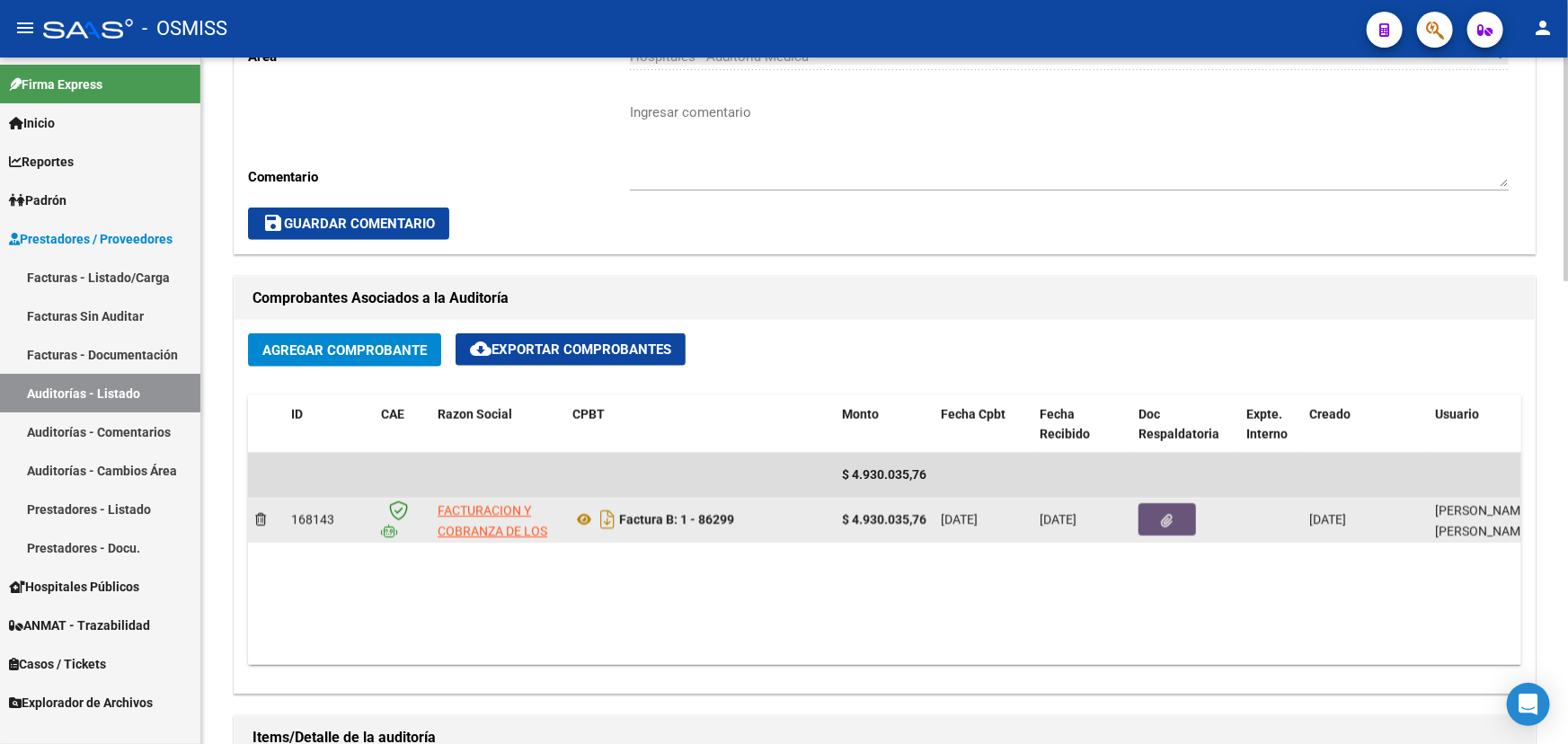
click at [1011, 511] on button "button" at bounding box center [1167, 518] width 57 height 32
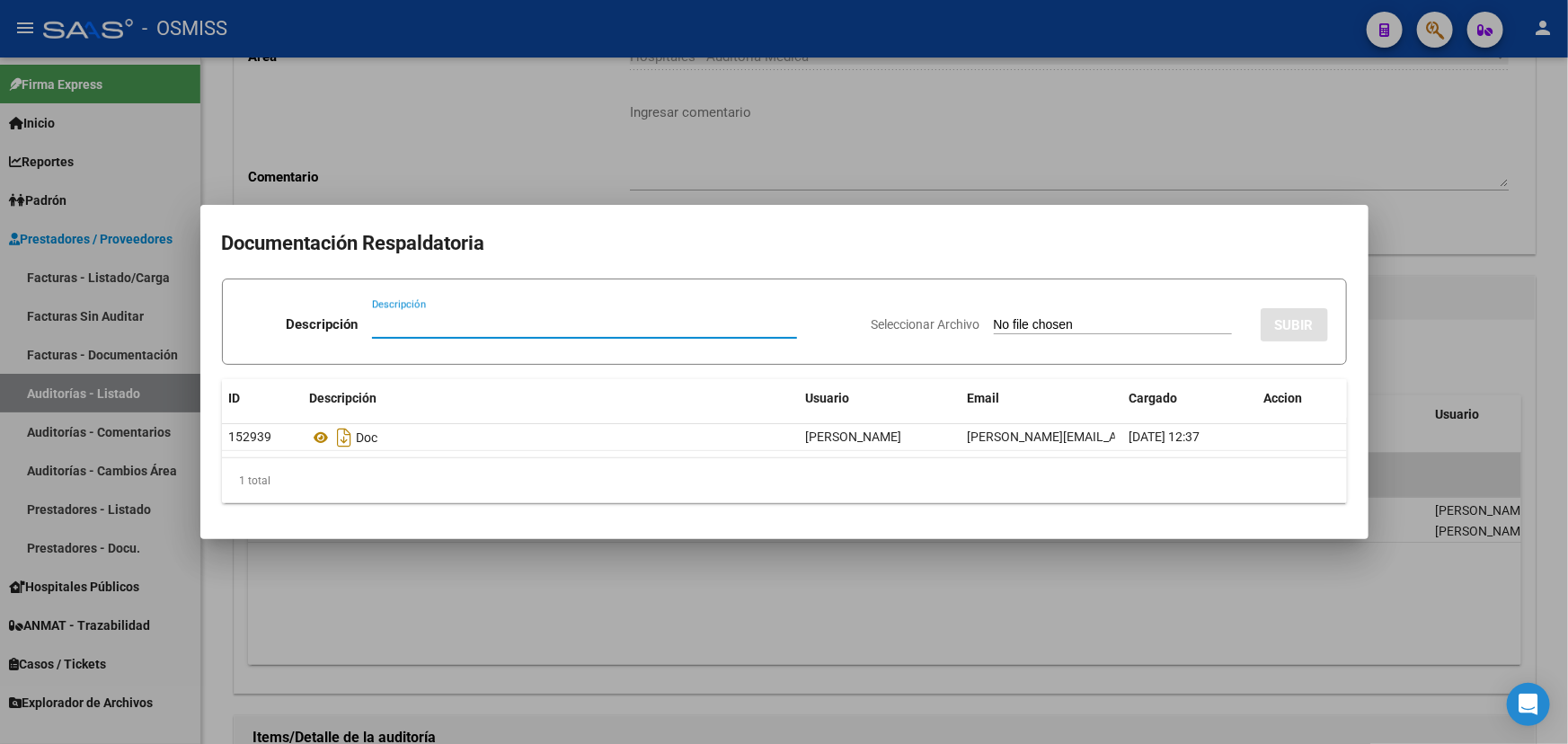
drag, startPoint x: 435, startPoint y: 310, endPoint x: 428, endPoint y: 317, distance: 9.9
click at [430, 313] on div "Descripción Descripción" at bounding box center [549, 328] width 616 height 54
drag, startPoint x: 435, startPoint y: 308, endPoint x: 434, endPoint y: 318, distance: 10.0
click at [435, 311] on div "Descripción Descripción" at bounding box center [549, 328] width 616 height 54
click at [430, 320] on input "Descripción" at bounding box center [585, 324] width 425 height 17
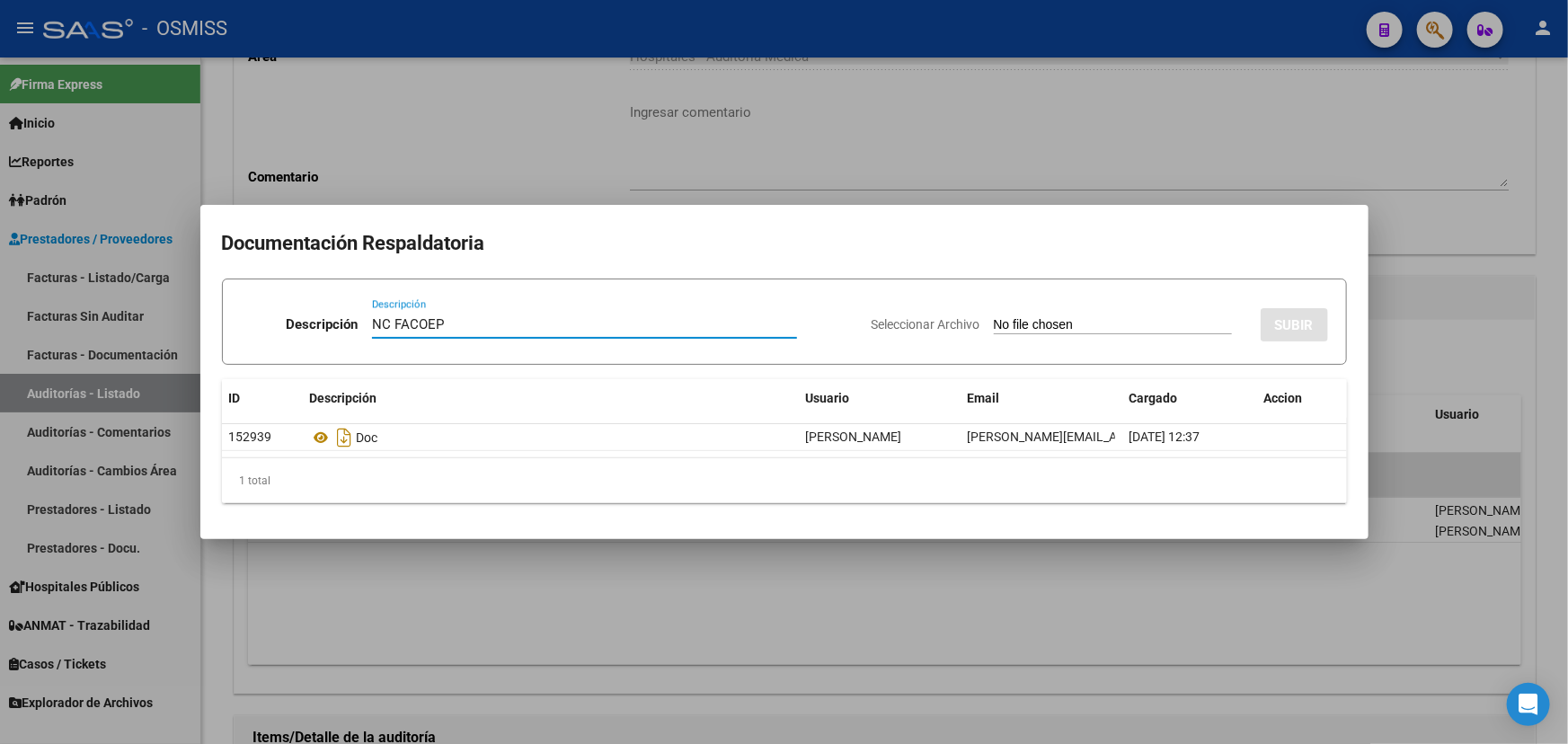
type input "NC FACOEP"
click at [944, 327] on span "Seleccionar Archivo" at bounding box center [926, 324] width 109 height 15
click at [993, 327] on input "Seleccionar Archivo" at bounding box center [1112, 325] width 238 height 17
type input "C:\fakepath\ NC FACOEP.pdf"
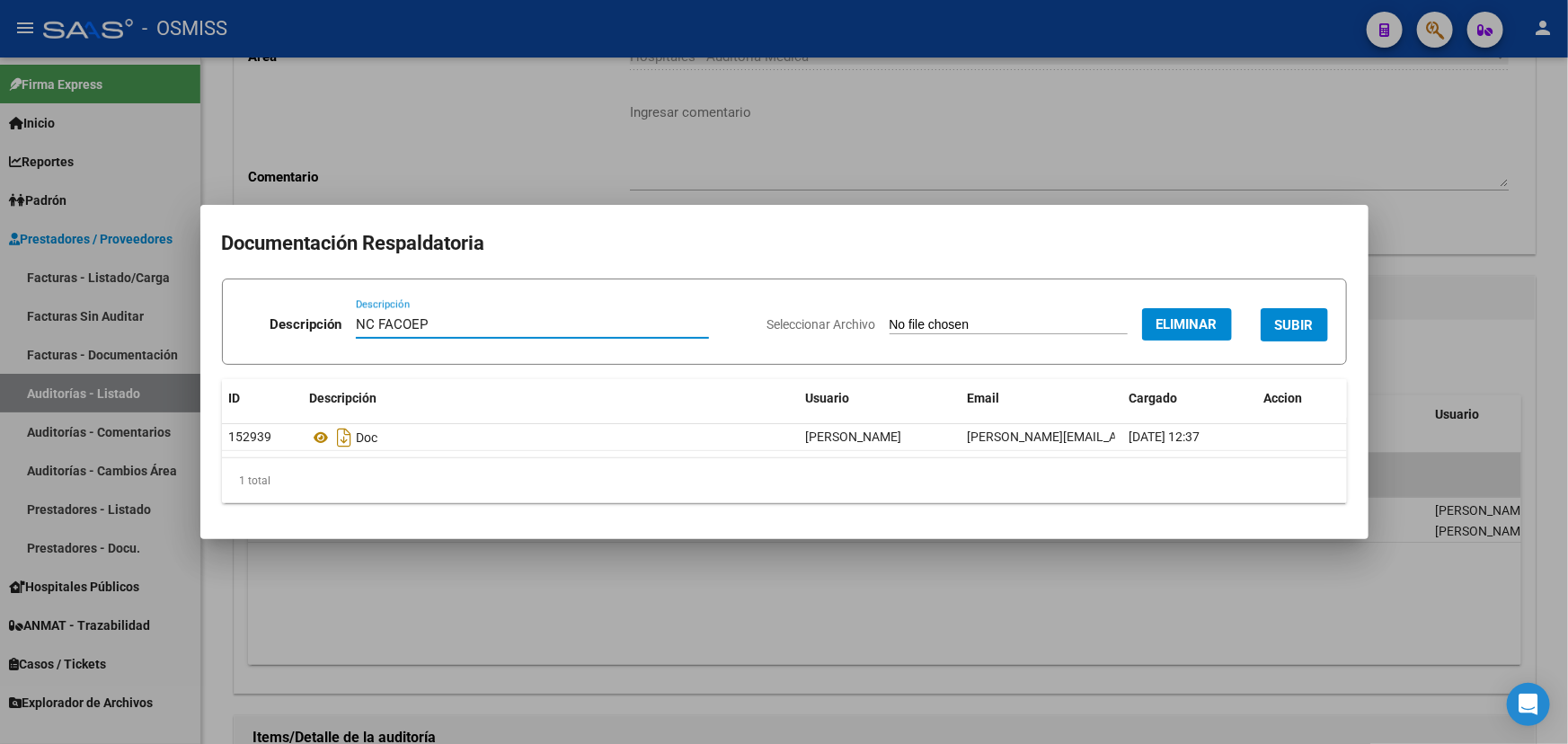
drag, startPoint x: 463, startPoint y: 330, endPoint x: 373, endPoint y: 322, distance: 90.4
click at [373, 322] on input "NC FACOEP" at bounding box center [532, 324] width 354 height 17
type input "NC 1-86299"
click at [1011, 323] on span "SUBIR" at bounding box center [1295, 325] width 39 height 17
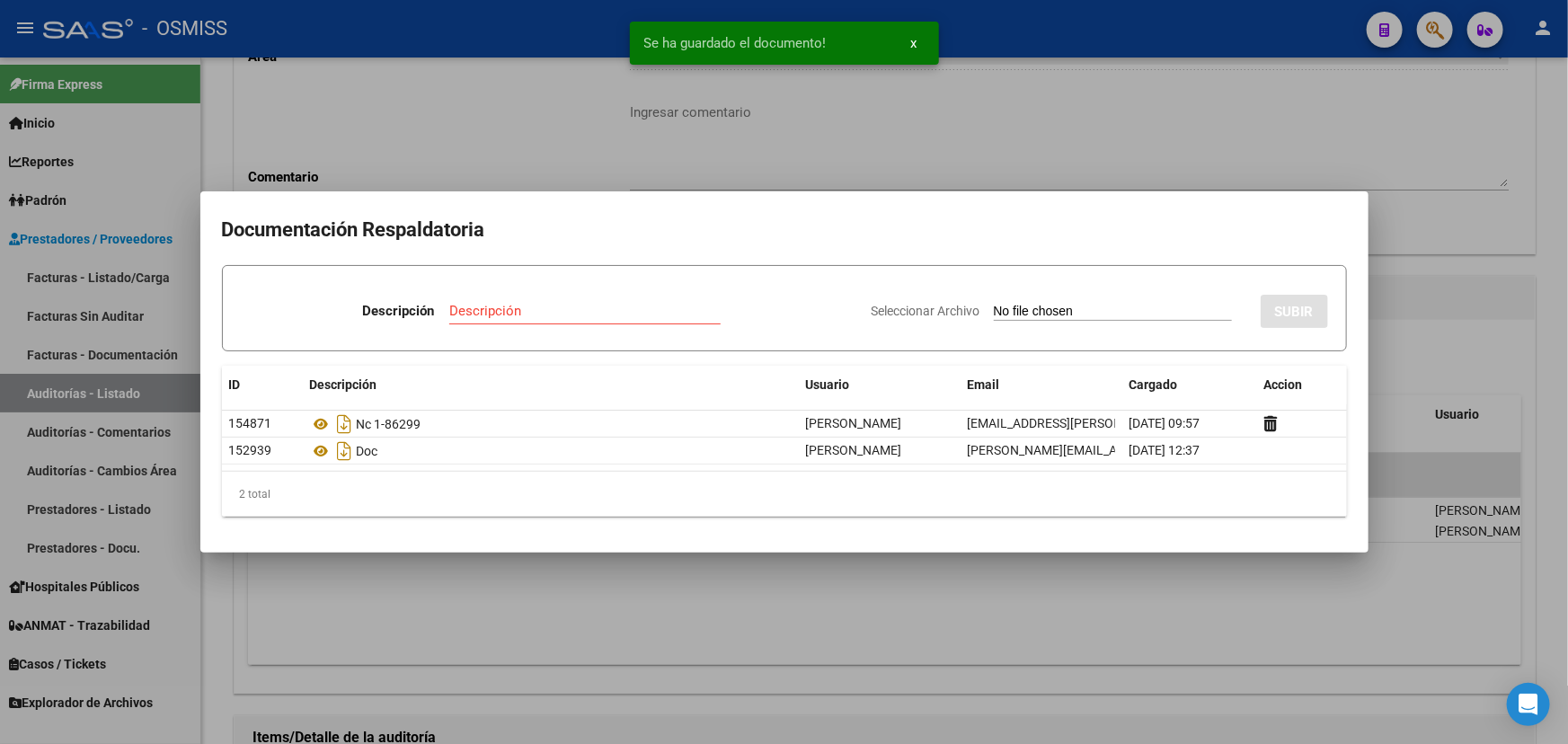
click at [1011, 190] on div at bounding box center [784, 372] width 1568 height 744
